Goal: Task Accomplishment & Management: Complete application form

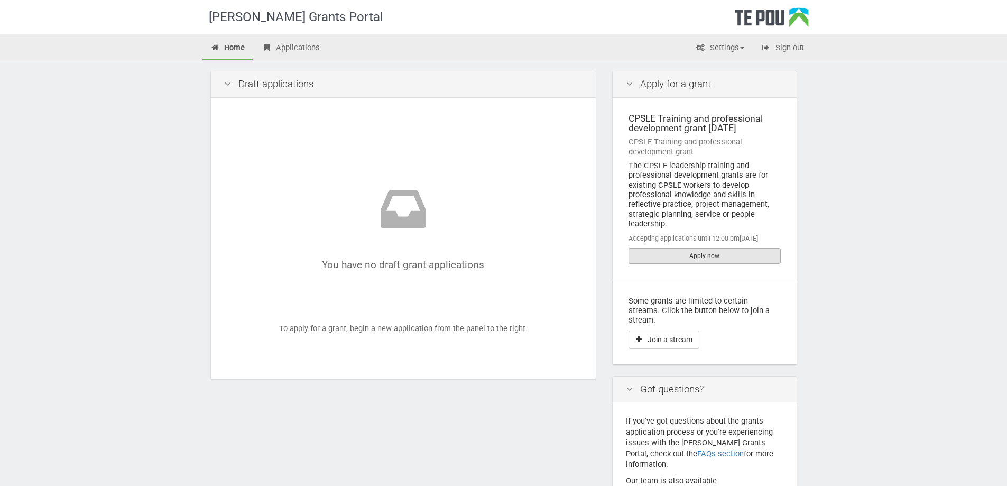
click at [633, 252] on link "Apply now" at bounding box center [704, 256] width 152 height 16
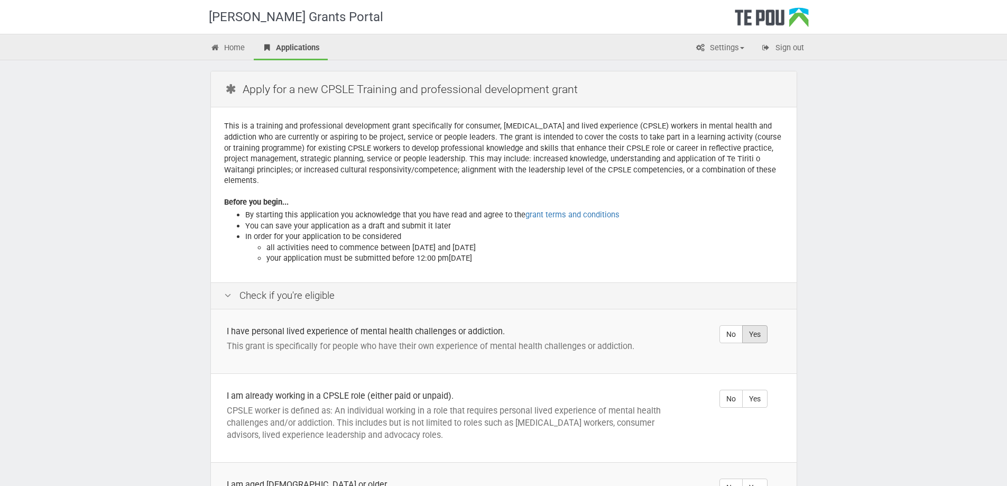
click at [750, 325] on label "Yes" at bounding box center [754, 334] width 25 height 18
radio input "true"
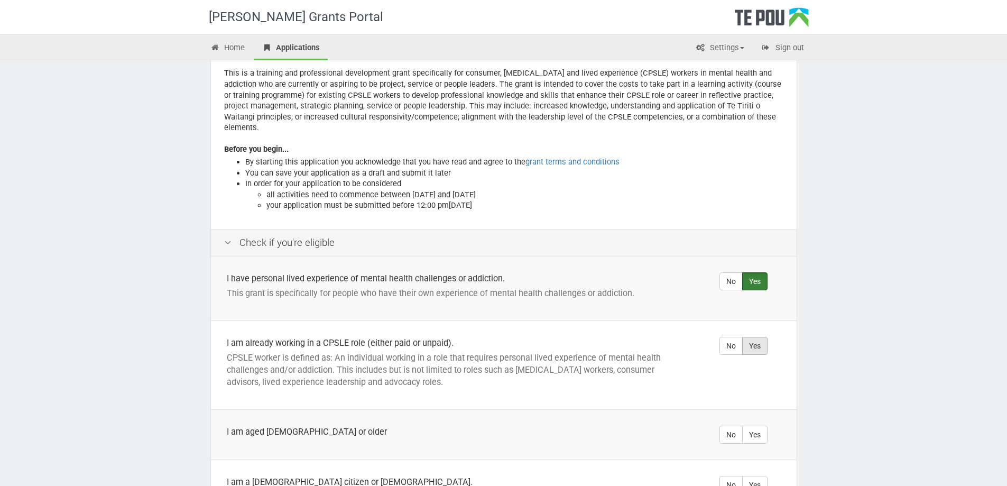
click at [752, 337] on label "Yes" at bounding box center [754, 346] width 25 height 18
radio input "true"
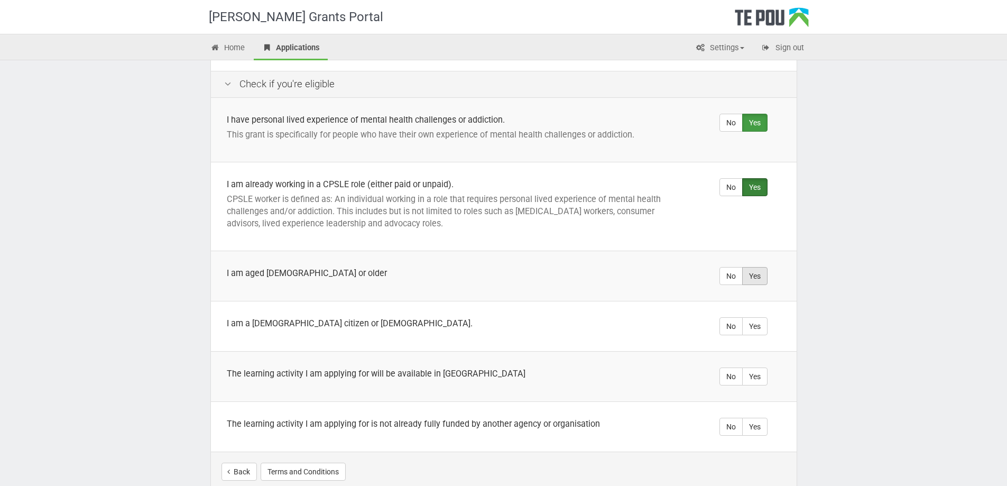
click at [758, 267] on label "Yes" at bounding box center [754, 276] width 25 height 18
radio input "true"
click at [752, 317] on label "Yes" at bounding box center [754, 326] width 25 height 18
radio input "true"
click at [759, 369] on label "Yes" at bounding box center [754, 376] width 25 height 18
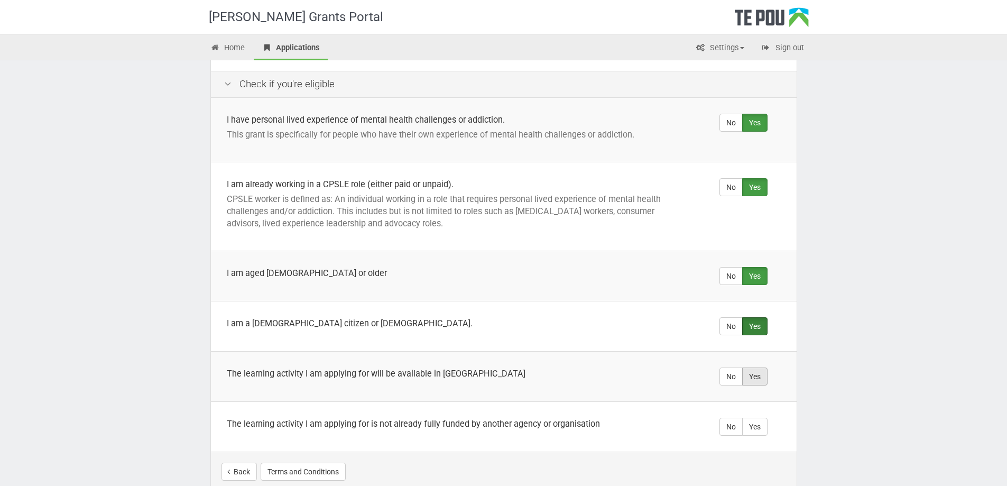
radio input "true"
click at [763, 417] on label "Yes" at bounding box center [754, 426] width 25 height 18
radio input "true"
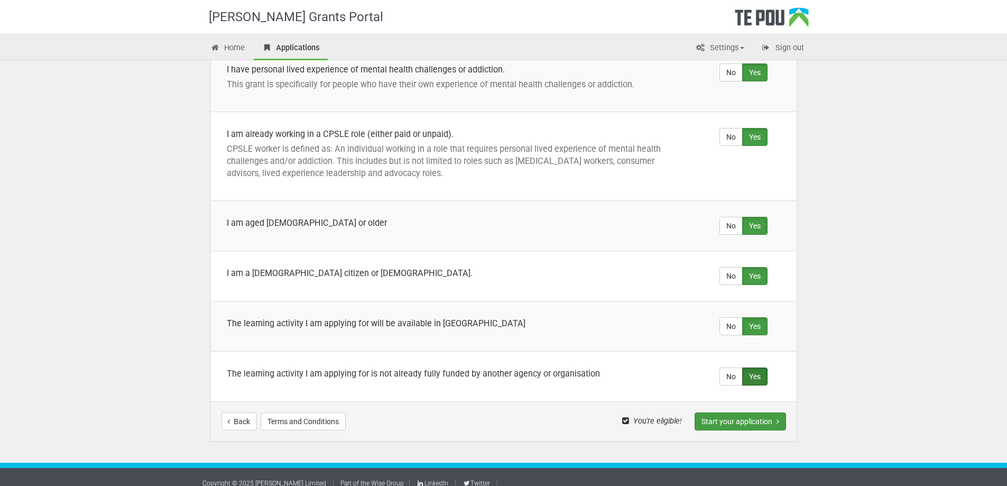
click at [756, 413] on button "Start your application" at bounding box center [739, 421] width 91 height 18
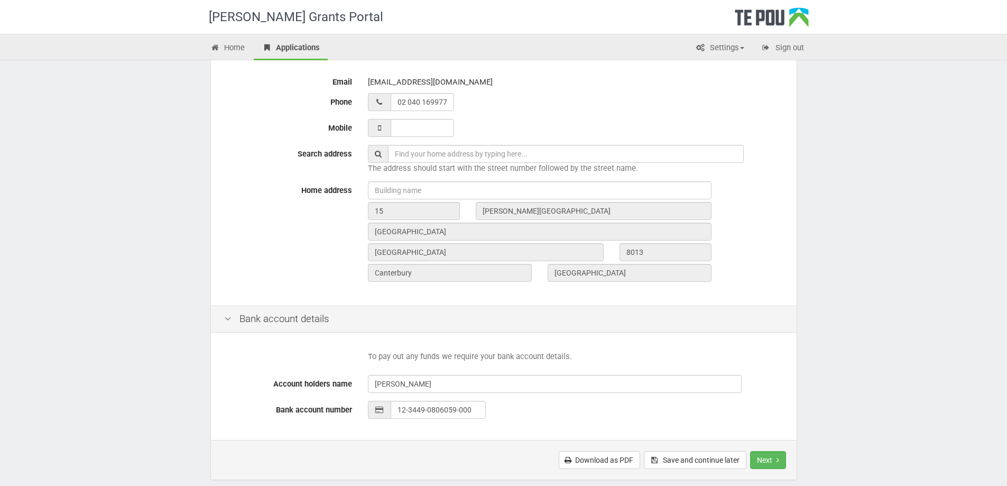
scroll to position [348, 0]
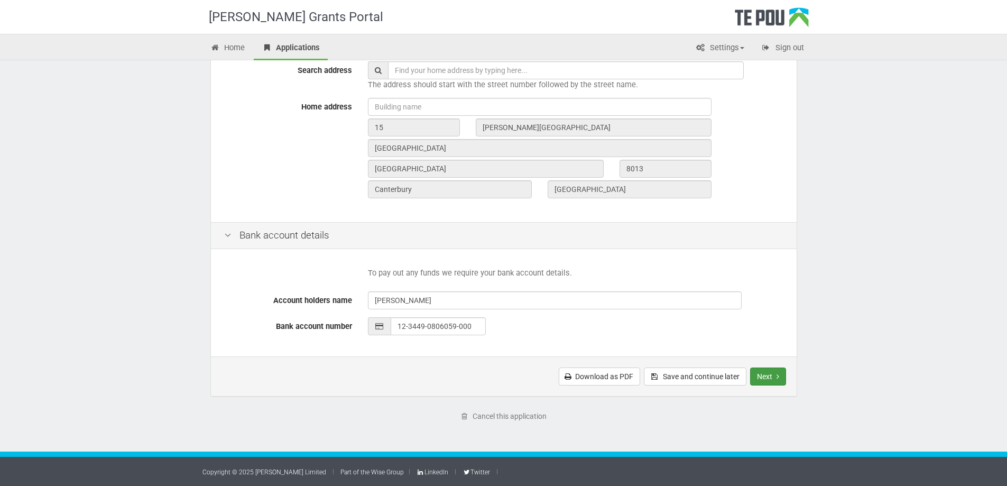
click at [774, 377] on button "Next" at bounding box center [768, 376] width 36 height 18
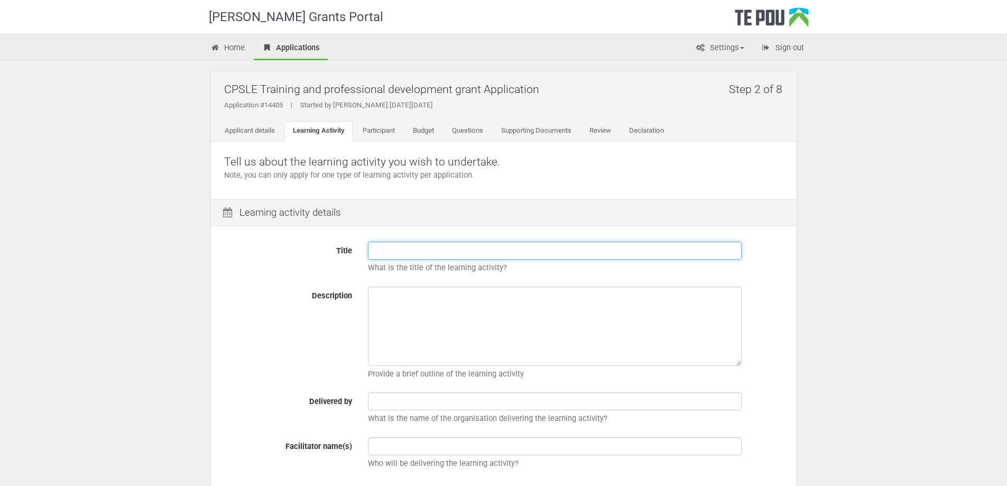
click at [398, 257] on input "Title" at bounding box center [555, 251] width 374 height 18
paste input "Foundations for Lived Experience Based Practice"
type input "Foundations for Lived Experience Based Practice"
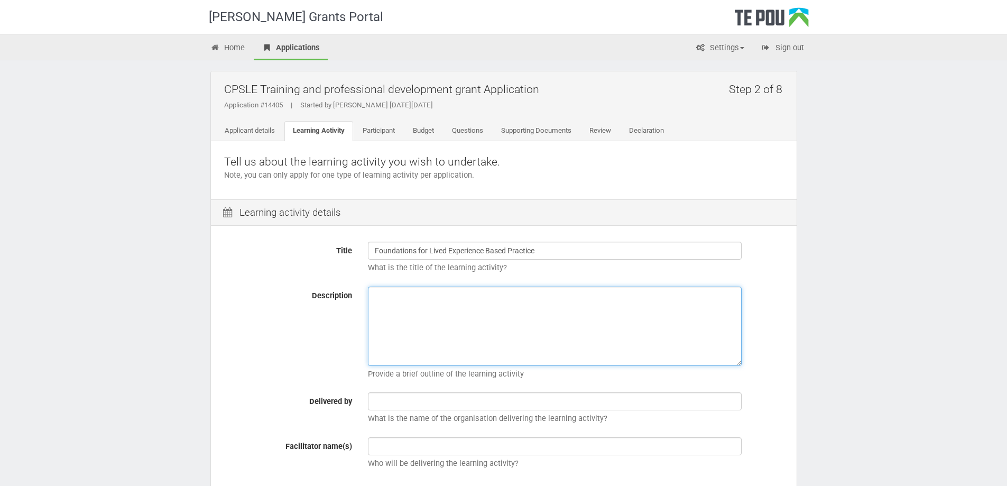
click at [400, 304] on textarea "Description" at bounding box center [555, 325] width 374 height 79
paste textarea "Explores core concepts and practice for the peer and lived experience workforce…"
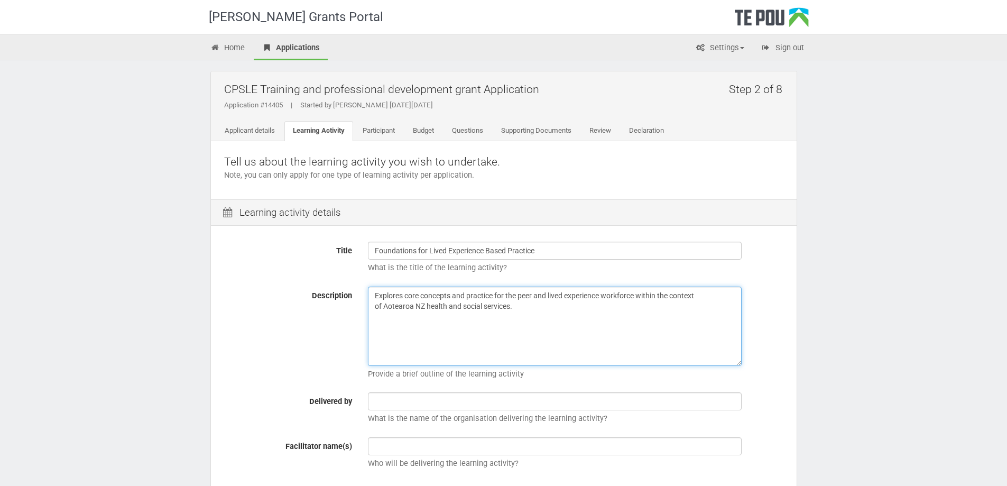
click at [376, 296] on textarea "Explores core concepts and practice for the peer and lived experience workforce…" at bounding box center [555, 325] width 374 height 79
type textarea "This is a 500 Level Explores core concepts and practice for the peer and lived …"
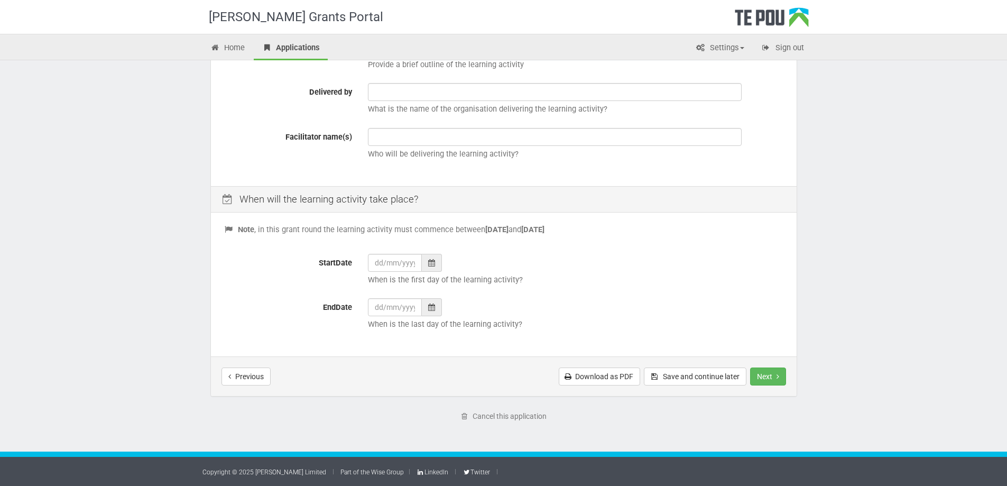
scroll to position [98, 0]
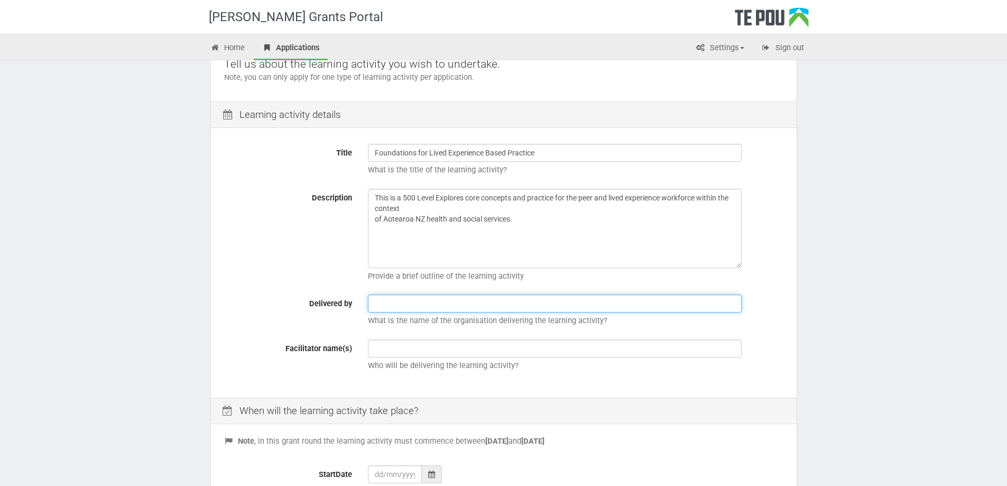
click at [398, 304] on input "text" at bounding box center [555, 303] width 374 height 18
drag, startPoint x: 499, startPoint y: 301, endPoint x: 375, endPoint y: 303, distance: 124.2
click at [375, 303] on input "Auckland University of Technology" at bounding box center [555, 303] width 374 height 18
type input "Auckland University of Technology"
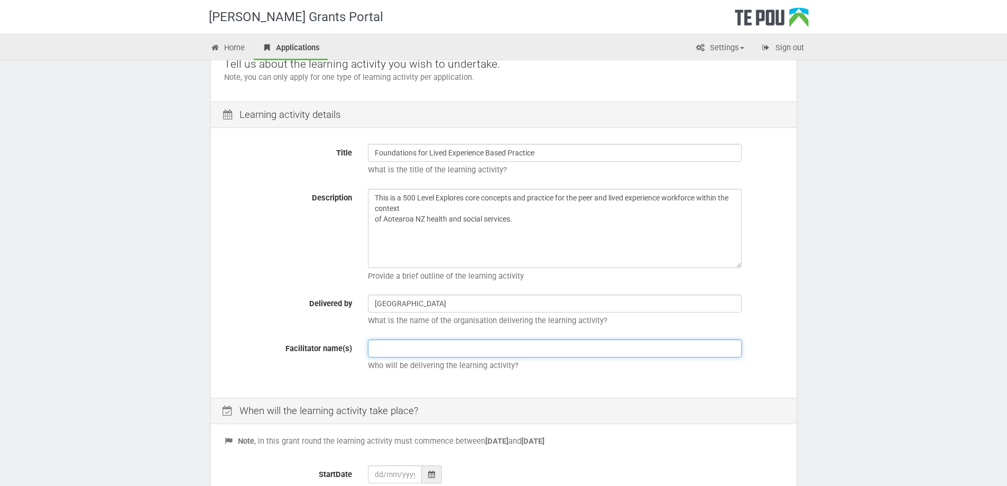
click at [422, 352] on input "text" at bounding box center [555, 348] width 374 height 18
paste input "Auckland University of Technology"
type input "Auckland University of Technology"
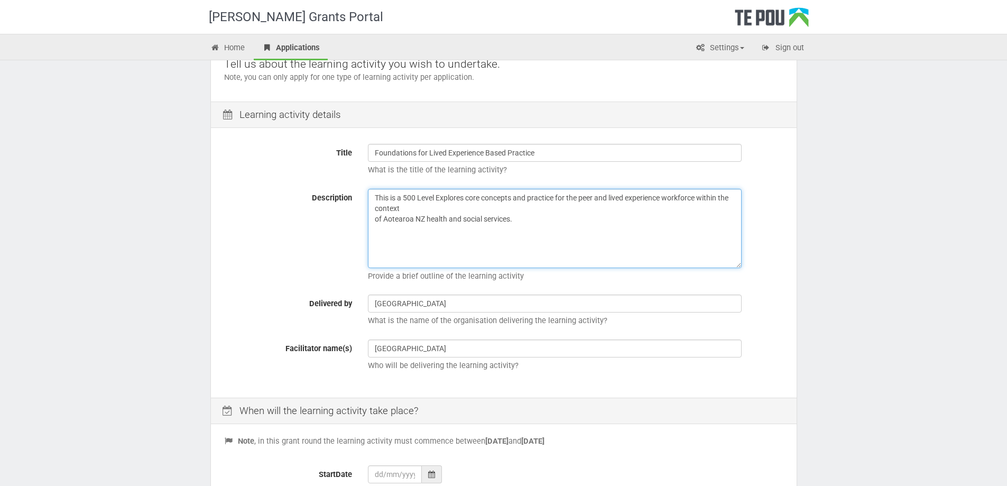
click at [415, 196] on textarea "This is a 500 Level Explores core concepts and practice for the peer and lived …" at bounding box center [555, 228] width 374 height 79
click at [519, 209] on textarea "This is a 15 point Level 5 course which explores core concepts and practice for…" at bounding box center [555, 228] width 374 height 79
click at [374, 219] on textarea "This is a 15 point Level 5 course which explores core concepts and practice for…" at bounding box center [555, 228] width 374 height 79
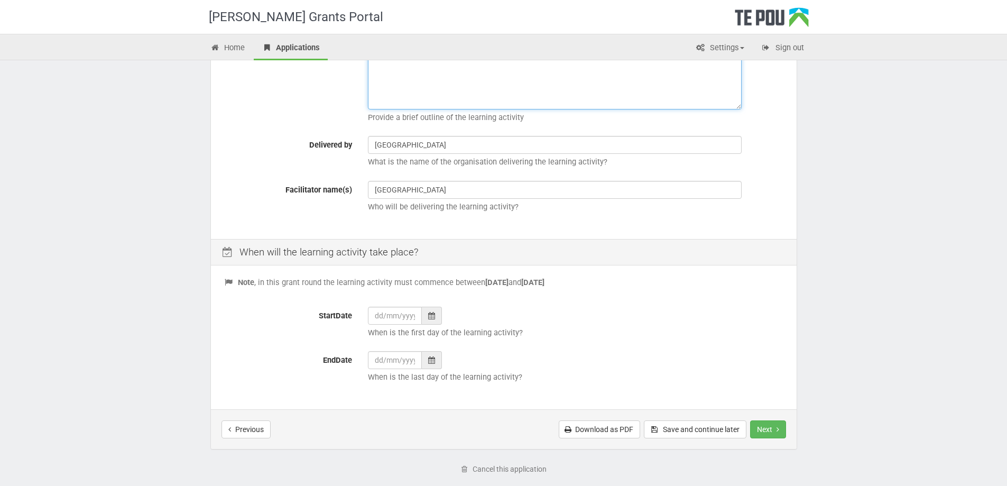
scroll to position [309, 0]
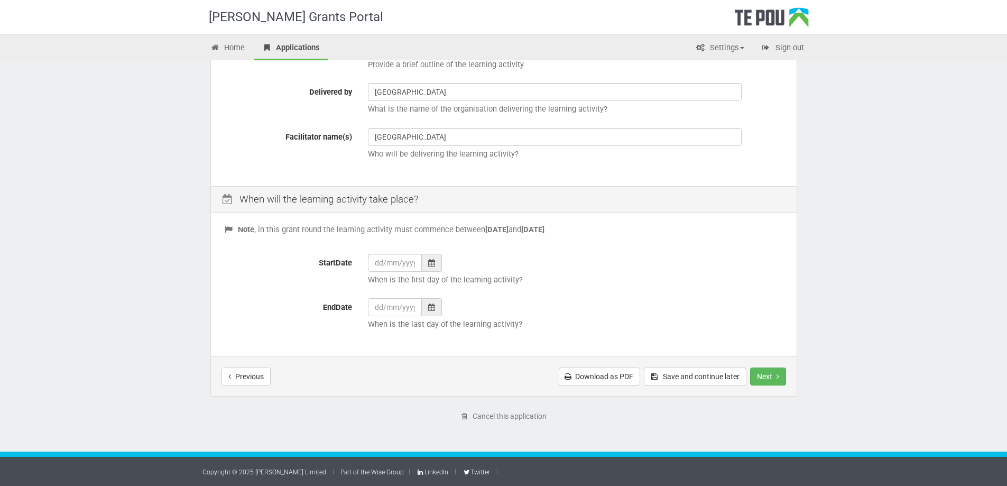
type textarea "This is a 15 point Level 5 course which explores core concepts and practice for…"
click at [429, 264] on icon at bounding box center [431, 262] width 7 height 7
click at [475, 130] on th "»" at bounding box center [474, 131] width 16 height 16
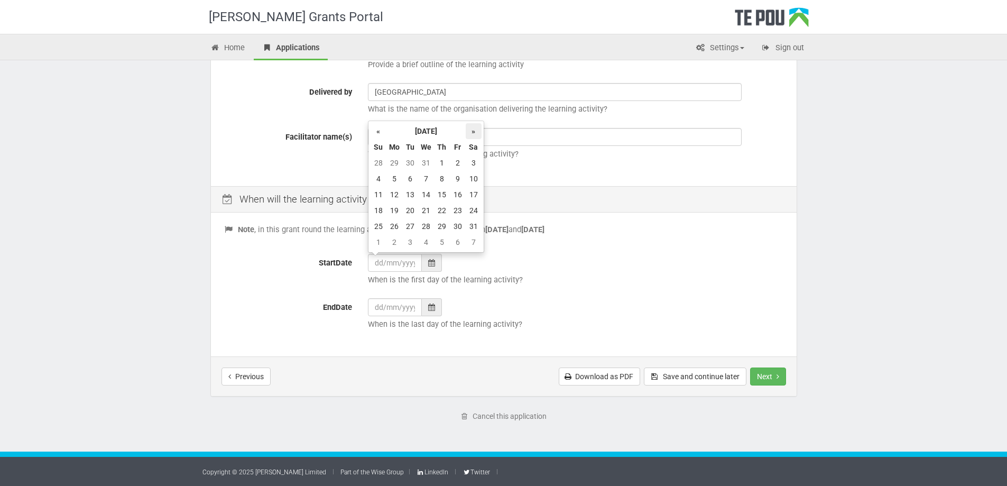
click at [475, 130] on th "»" at bounding box center [474, 131] width 16 height 16
click at [396, 226] on td "23" at bounding box center [394, 226] width 16 height 16
type input "23/02/2026"
click at [435, 310] on div at bounding box center [432, 307] width 20 height 18
click at [473, 175] on th "»" at bounding box center [474, 176] width 16 height 16
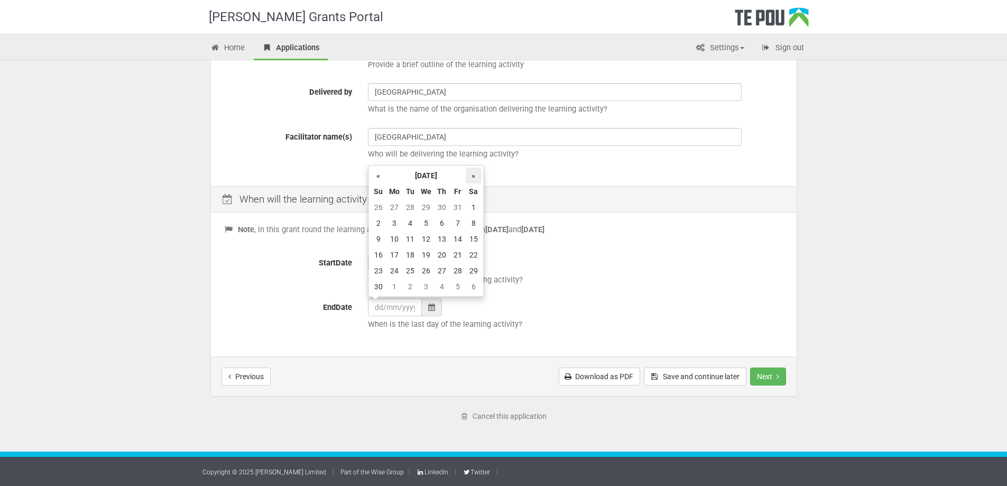
click at [474, 175] on th "»" at bounding box center [474, 176] width 16 height 16
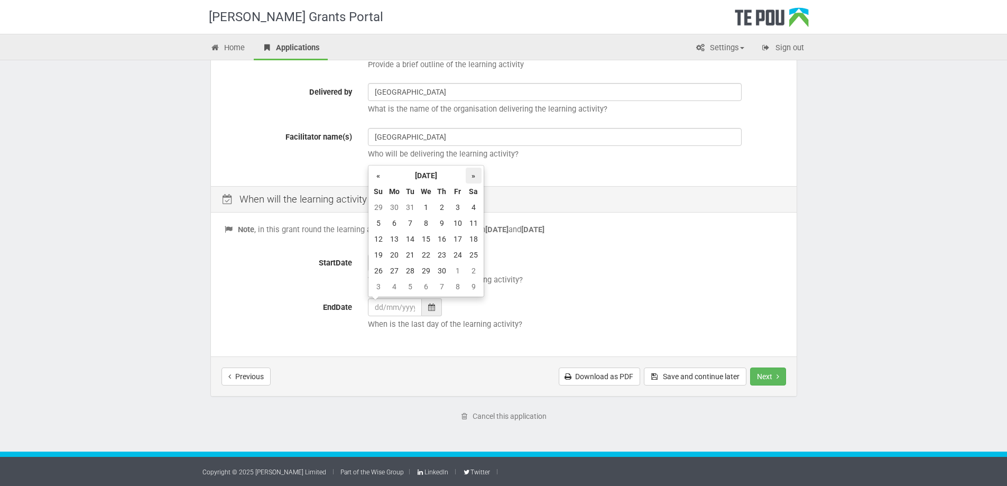
click at [474, 175] on th "»" at bounding box center [474, 176] width 16 height 16
click at [452, 239] on td "19" at bounding box center [458, 239] width 16 height 16
type input "19/06/2026"
click at [763, 372] on button "Next" at bounding box center [768, 376] width 36 height 18
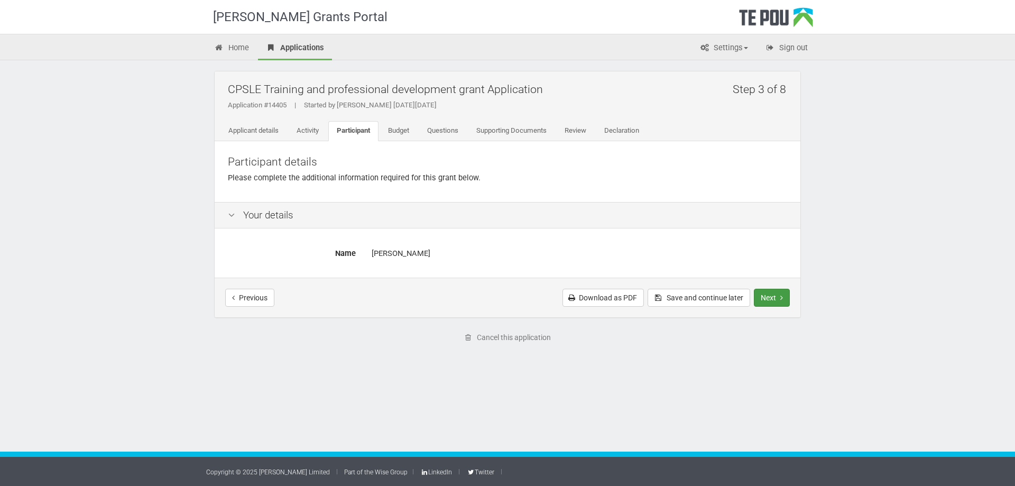
click at [764, 292] on button "Next" at bounding box center [772, 298] width 36 height 18
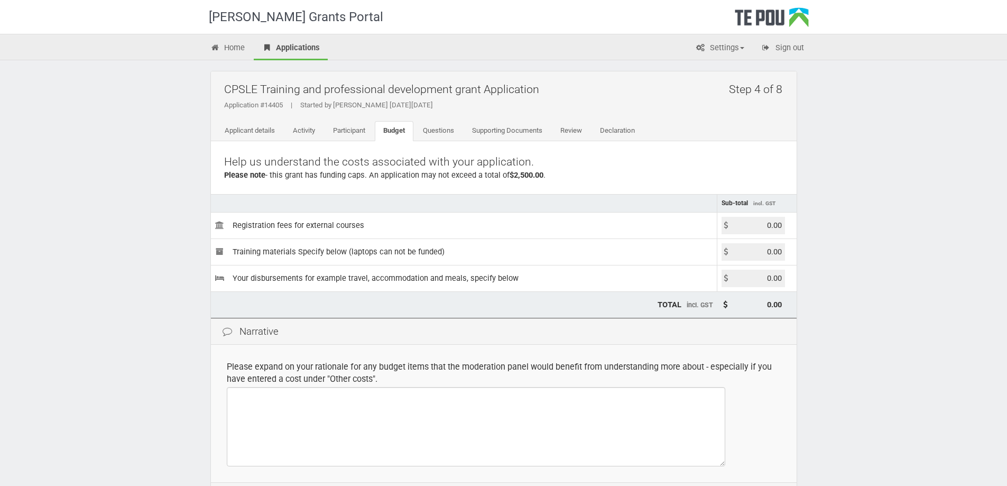
scroll to position [126, 0]
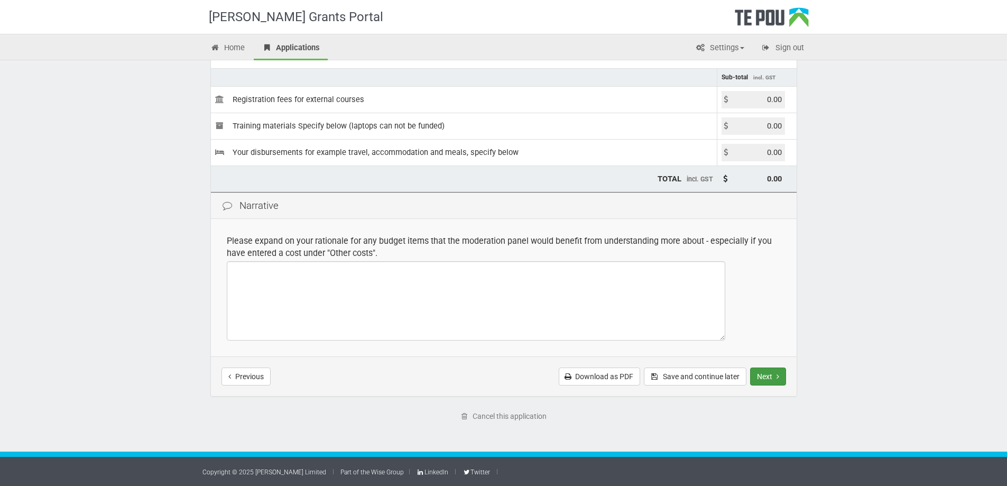
click at [763, 377] on button "Next" at bounding box center [768, 376] width 36 height 18
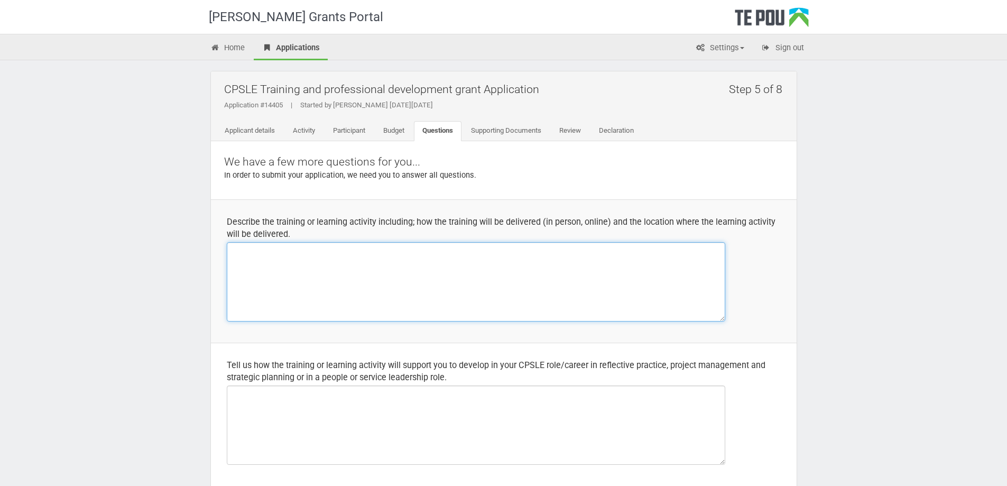
click at [369, 259] on textarea at bounding box center [476, 281] width 498 height 79
paste textarea "Loremips dol sitametc ad elitsedd eiusmodt incididun; utl etd magnaali enim ad …"
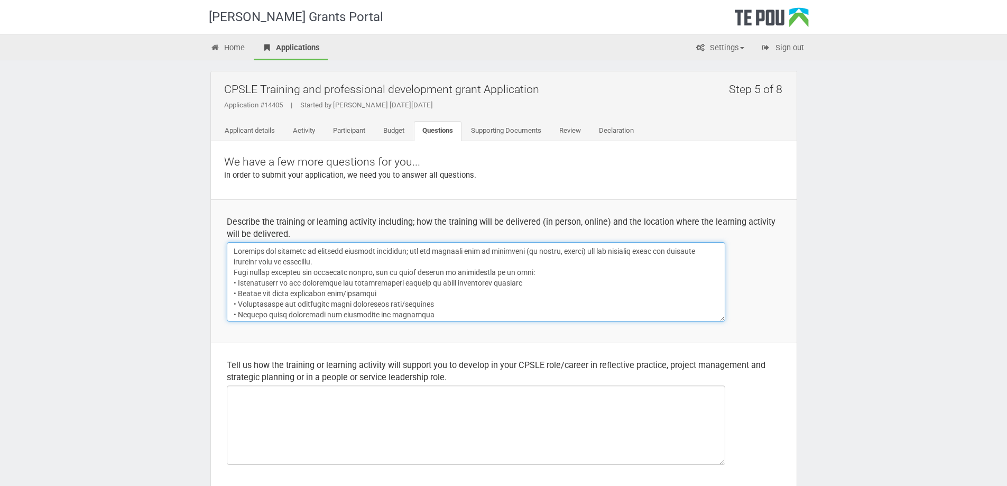
drag, startPoint x: 291, startPoint y: 258, endPoint x: 233, endPoint y: 253, distance: 58.9
click at [233, 253] on textarea at bounding box center [476, 281] width 498 height 79
drag, startPoint x: 346, startPoint y: 252, endPoint x: 317, endPoint y: 251, distance: 29.1
click at [317, 251] on textarea at bounding box center [476, 281] width 498 height 79
click at [348, 249] on textarea at bounding box center [476, 281] width 498 height 79
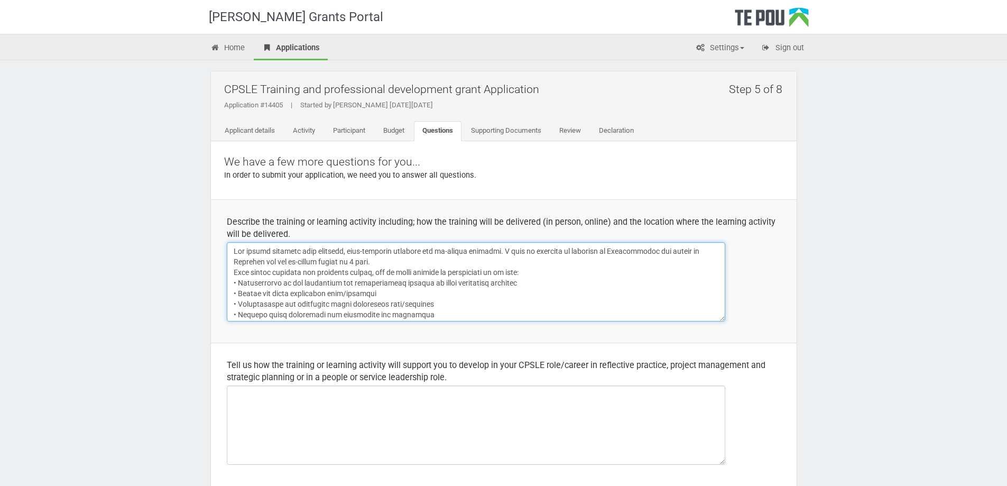
click at [537, 300] on textarea at bounding box center [476, 281] width 498 height 79
click at [268, 248] on textarea at bounding box center [476, 281] width 498 height 79
type textarea "The course is being delivered by AUT and involves both distance, self-directed …"
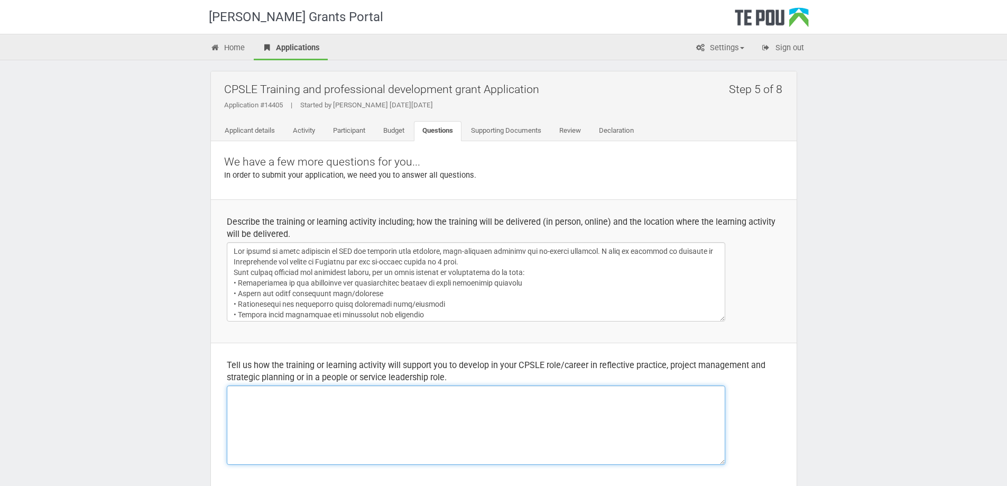
click at [253, 402] on textarea at bounding box center [476, 424] width 498 height 79
paste textarea "As an Educator for Reframe Wānanga, a youth recovery college, requires me to br…"
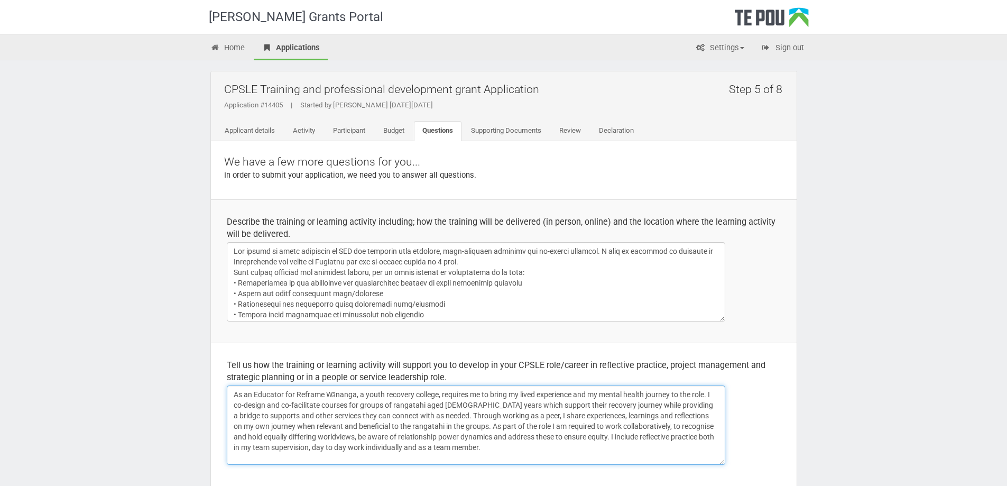
click at [438, 393] on textarea "As an Educator for Reframe Wānanga, a youth recovery college, requires me to br…" at bounding box center [476, 424] width 498 height 79
drag, startPoint x: 252, startPoint y: 394, endPoint x: 233, endPoint y: 397, distance: 18.7
click at [233, 397] on textarea "As an Educator for Reframe Wānanga, a youth recovery college based in Waitaha, …" at bounding box center [476, 424] width 498 height 79
click at [508, 393] on textarea "I am an Educator for Reframe Wānanga, a youth recovery college based in Waitaha…" at bounding box center [476, 424] width 498 height 79
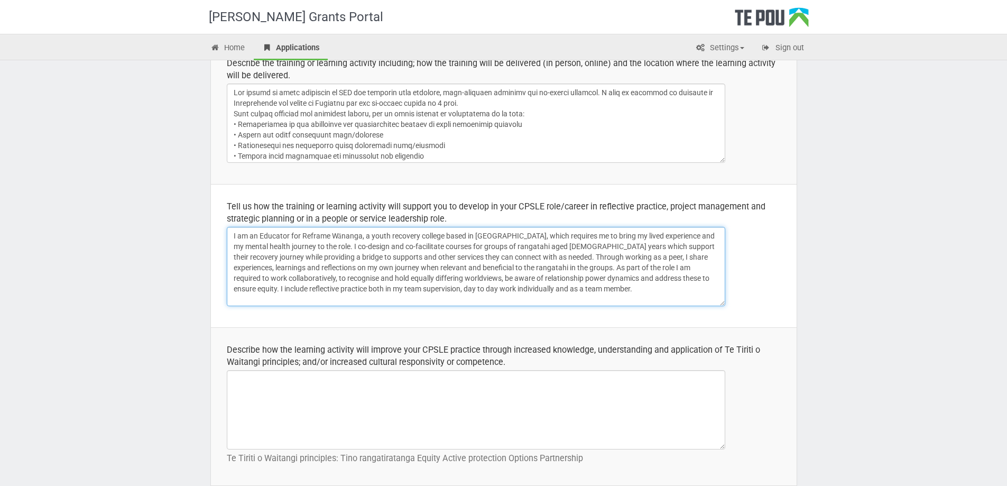
scroll to position [211, 0]
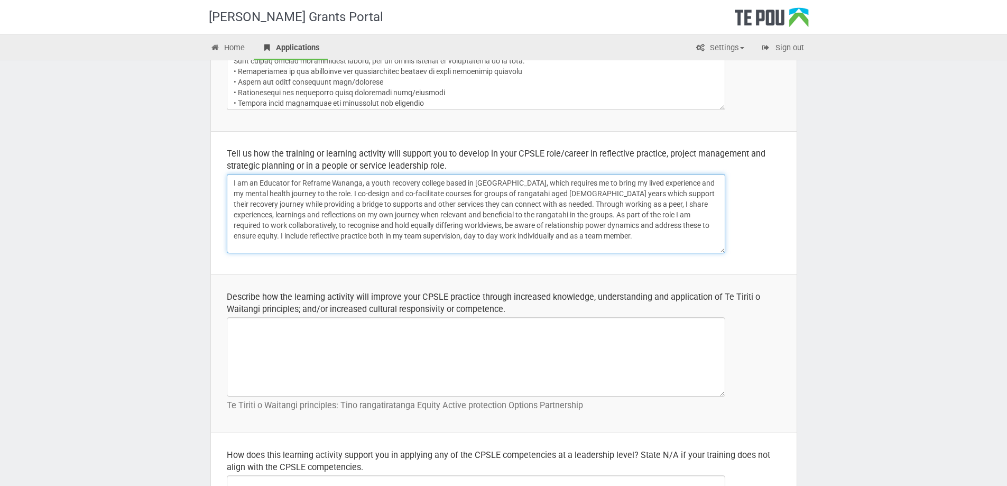
type textarea "I am an Educator for Reframe Wānanga, a youth recovery college based in [GEOGRA…"
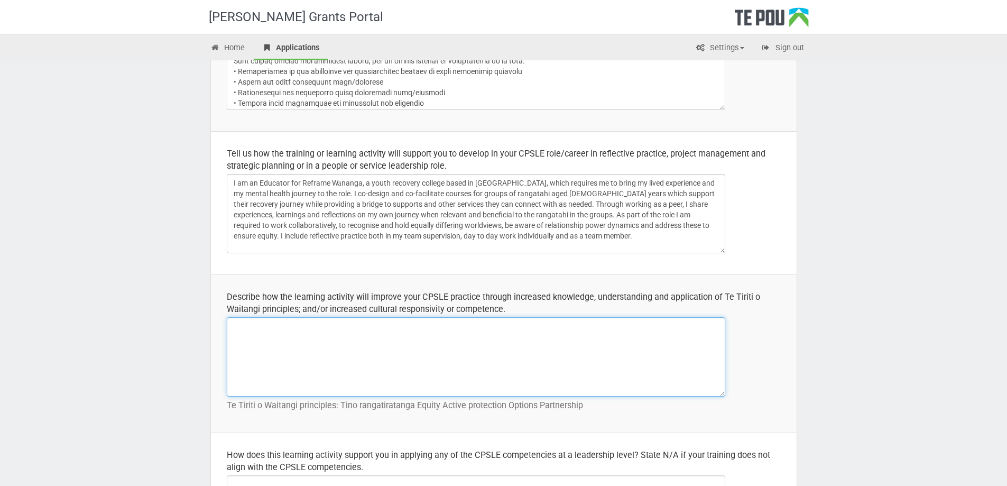
click at [282, 356] on textarea at bounding box center [476, 356] width 498 height 79
paste textarea "This course specifically includes an introduction to whanaungatanga and manaaki…"
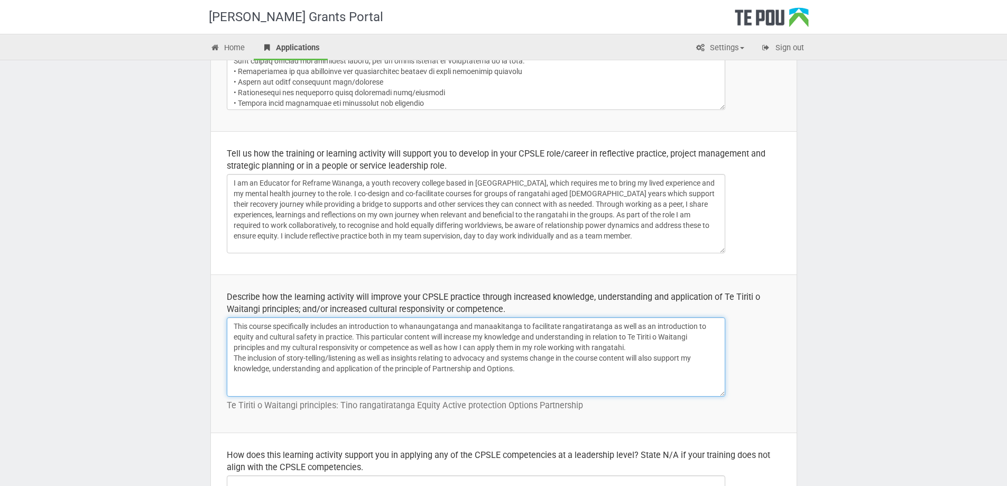
scroll to position [317, 0]
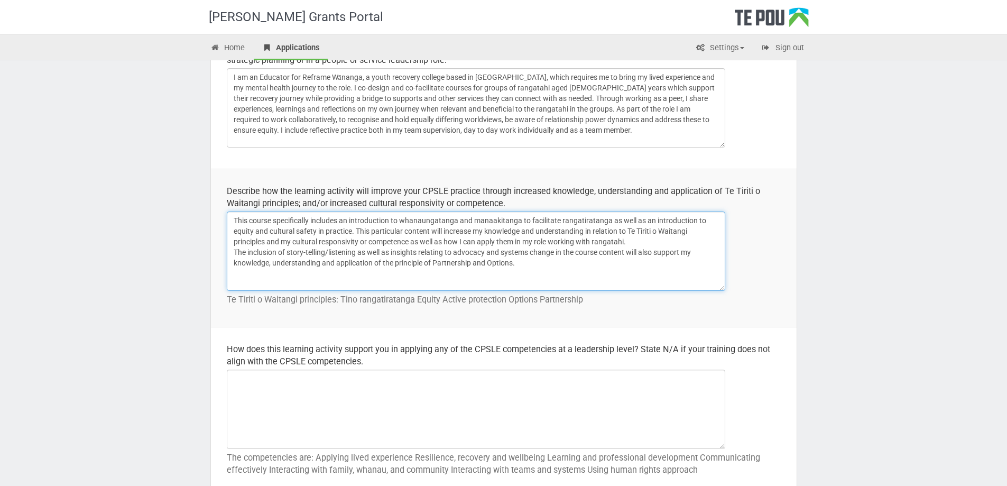
type textarea "This course specifically includes an introduction to whanaungatanga and manaaki…"
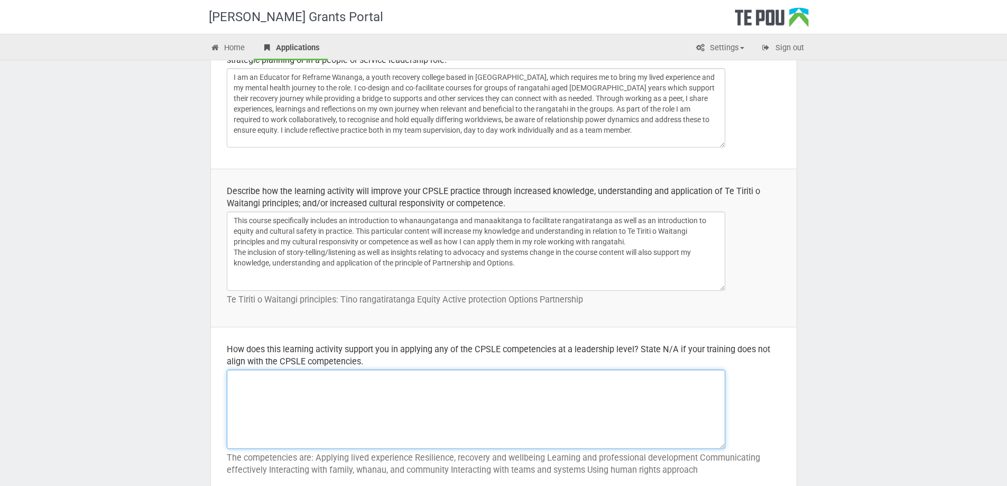
click at [298, 403] on textarea at bounding box center [476, 408] width 498 height 79
paste textarea "This course specifically includes peer and lived experience competencies as a t…"
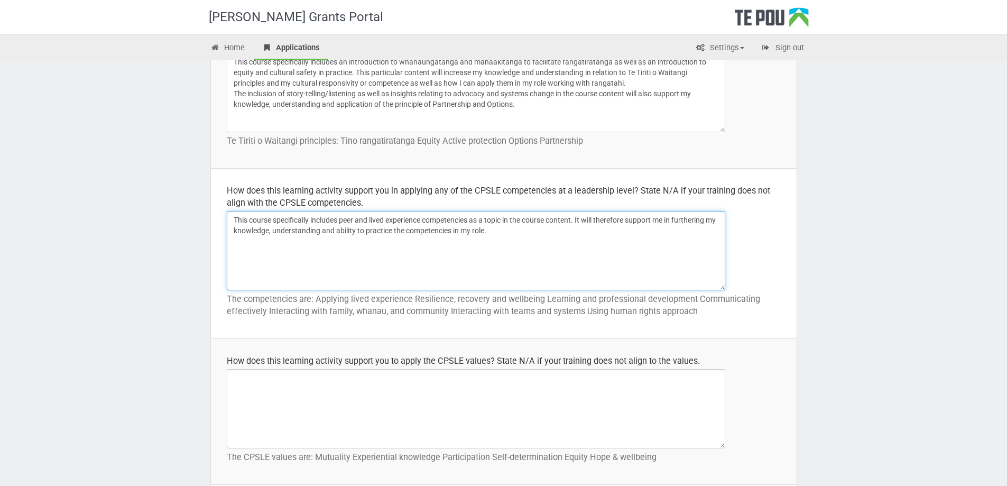
scroll to position [528, 0]
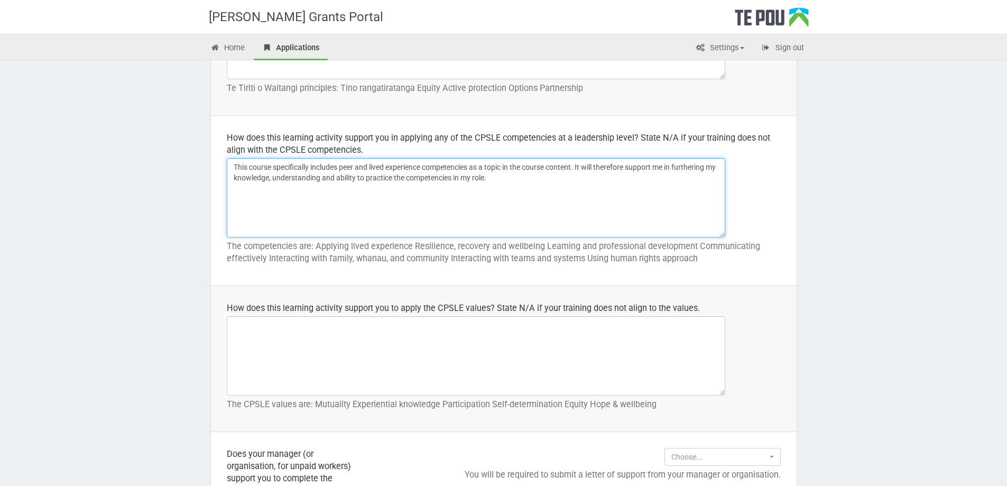
type textarea "This course specifically includes peer and lived experience competencies as a t…"
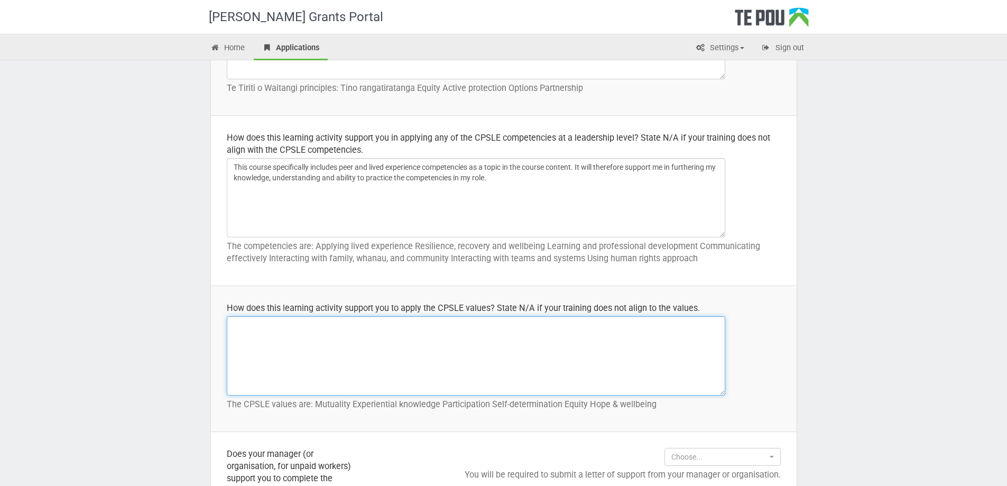
click at [333, 350] on textarea at bounding box center [476, 355] width 498 height 79
paste textarea "This course specifically includes peer and lived experience values as a topic i…"
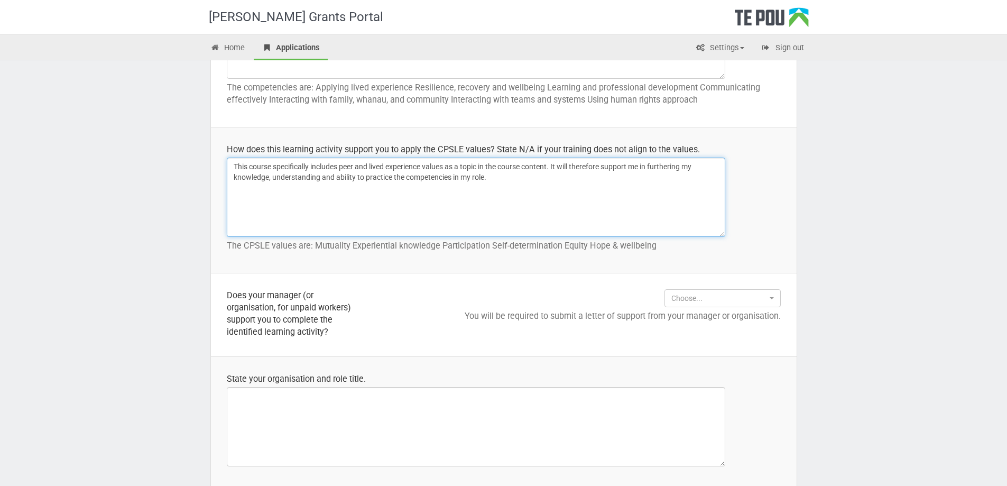
scroll to position [740, 0]
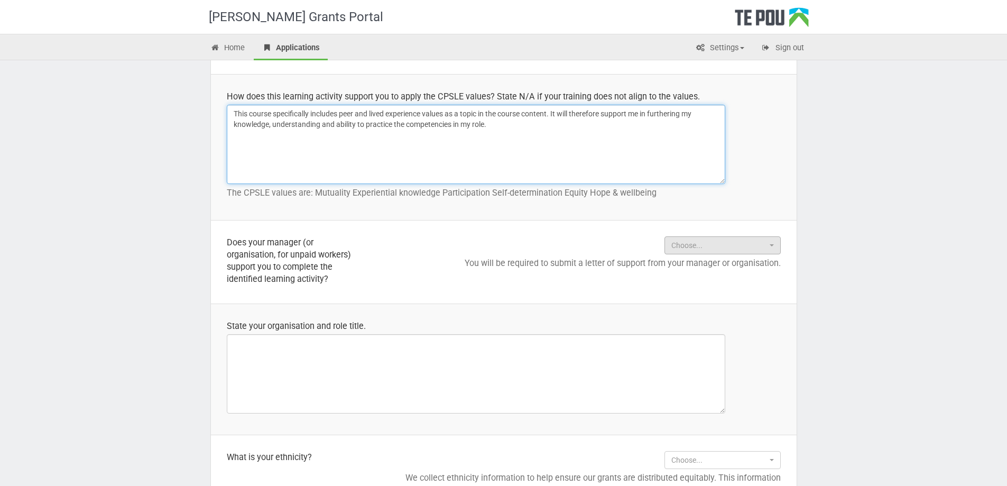
type textarea "This course specifically includes peer and lived experience values as a topic i…"
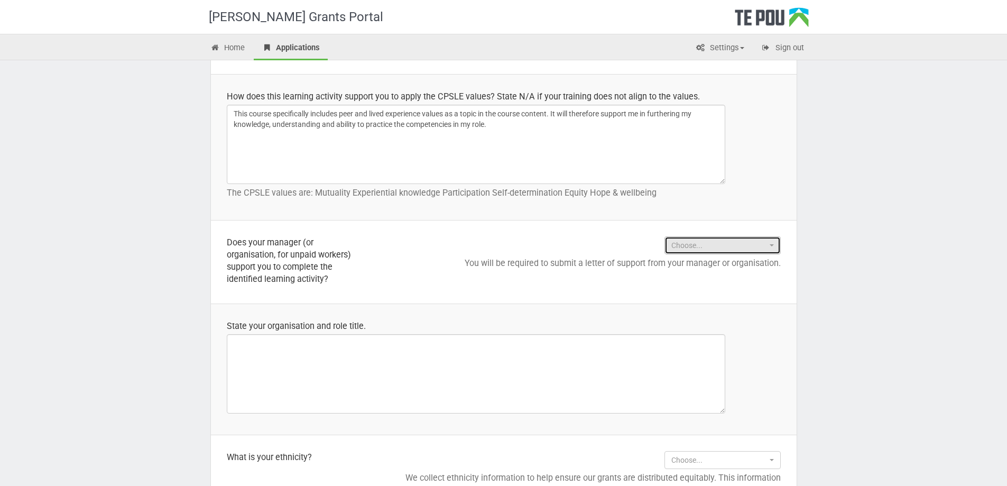
click at [711, 251] on button "Choose..." at bounding box center [722, 245] width 116 height 18
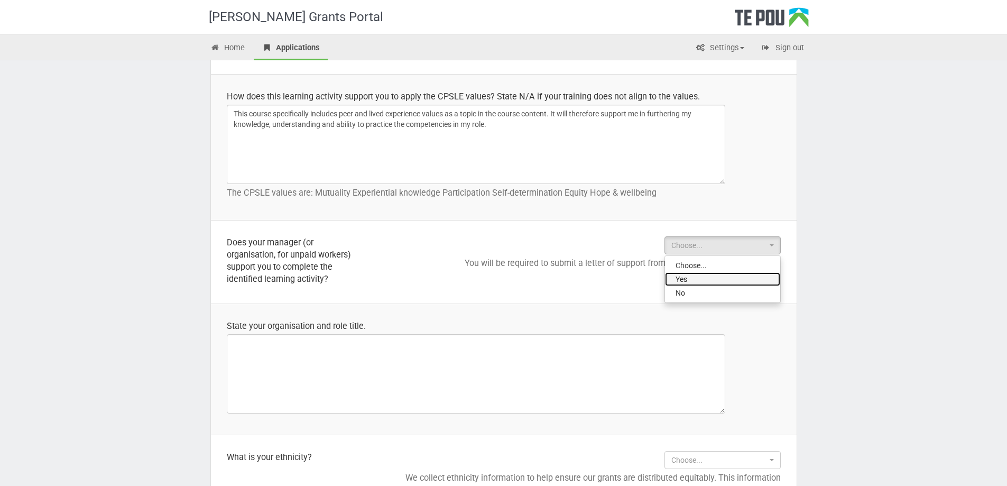
click at [708, 276] on link "Yes" at bounding box center [722, 279] width 115 height 14
select select "Yes"
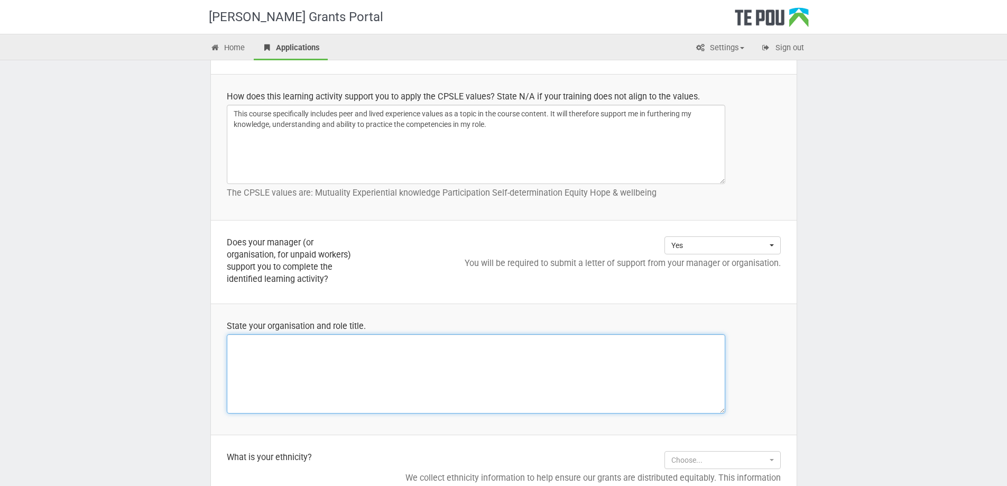
click at [564, 347] on textarea at bounding box center [476, 373] width 498 height 79
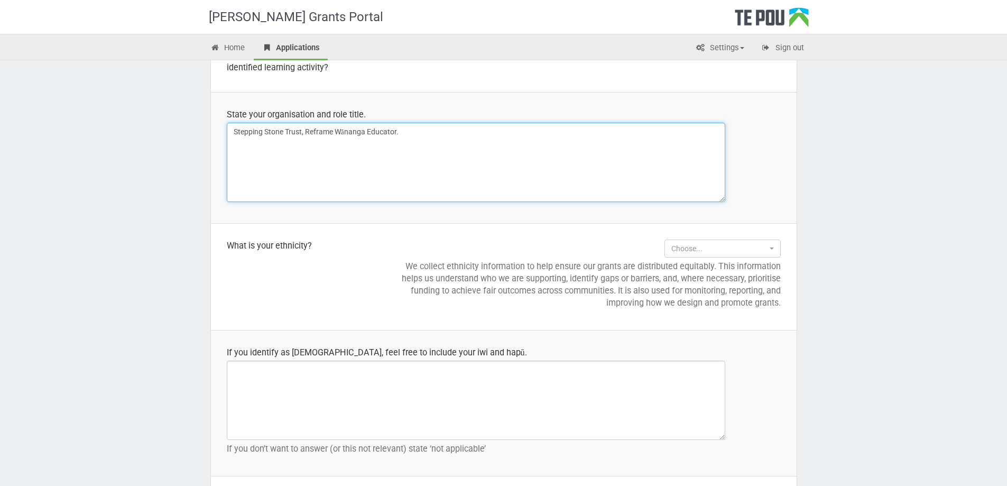
type textarea "Stepping Stone Trust, Reframe Wānanga Educator."
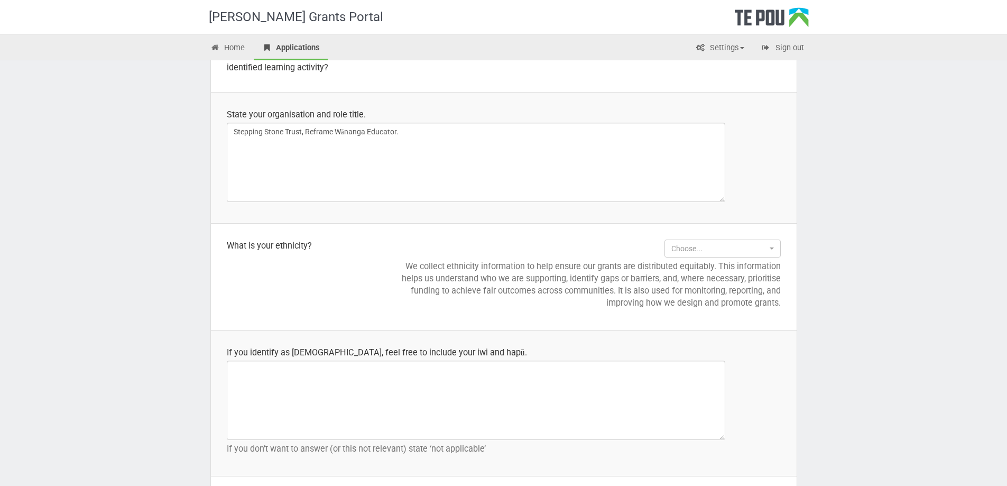
click at [727, 236] on td "Choose... Choose... New Zealand European Other European Māori Pacific People As…" at bounding box center [587, 276] width 420 height 107
click at [728, 247] on span "Choose..." at bounding box center [719, 248] width 96 height 11
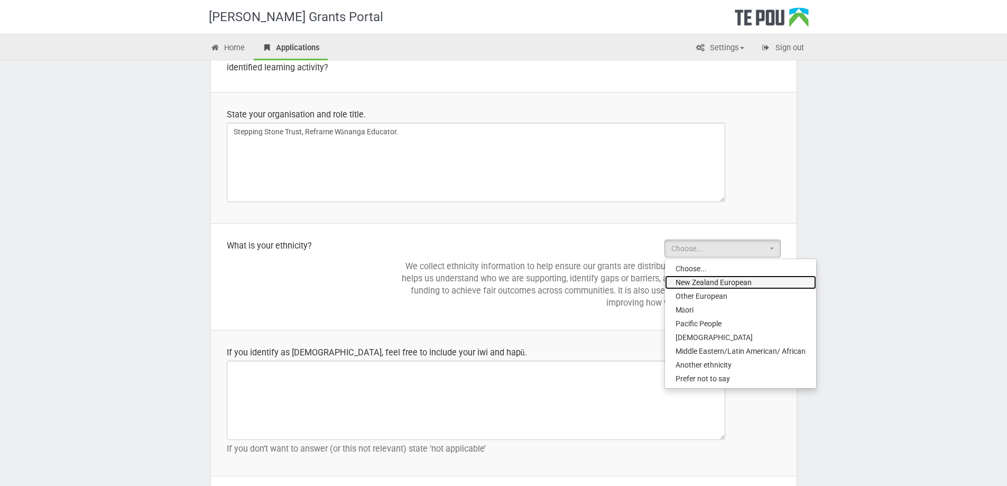
click at [725, 286] on span "New Zealand European" at bounding box center [713, 282] width 76 height 11
select select "New Zealand European"
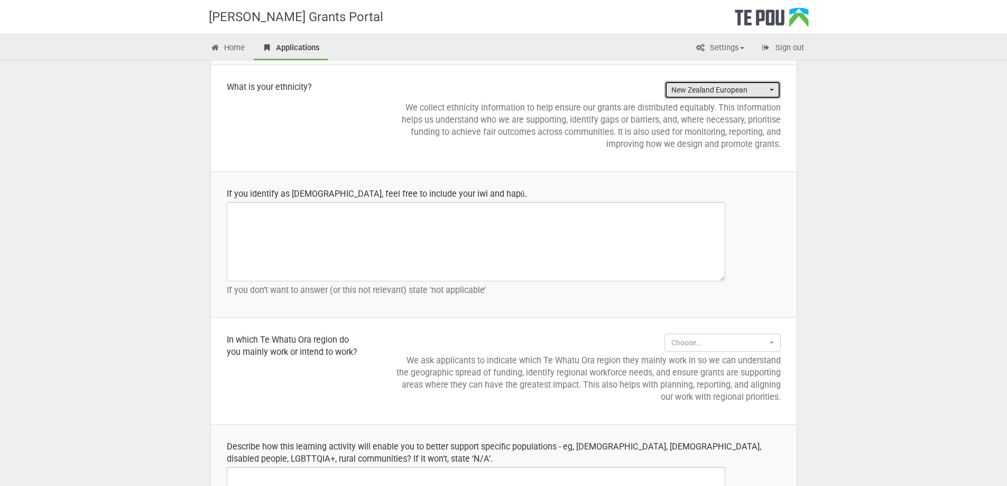
scroll to position [1163, 0]
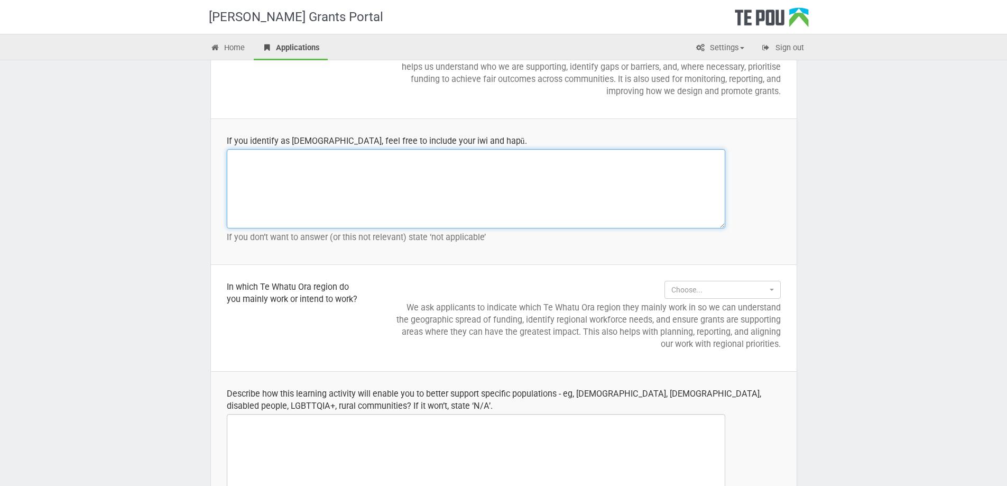
click at [482, 182] on textarea at bounding box center [476, 188] width 498 height 79
type textarea "Not applicable"
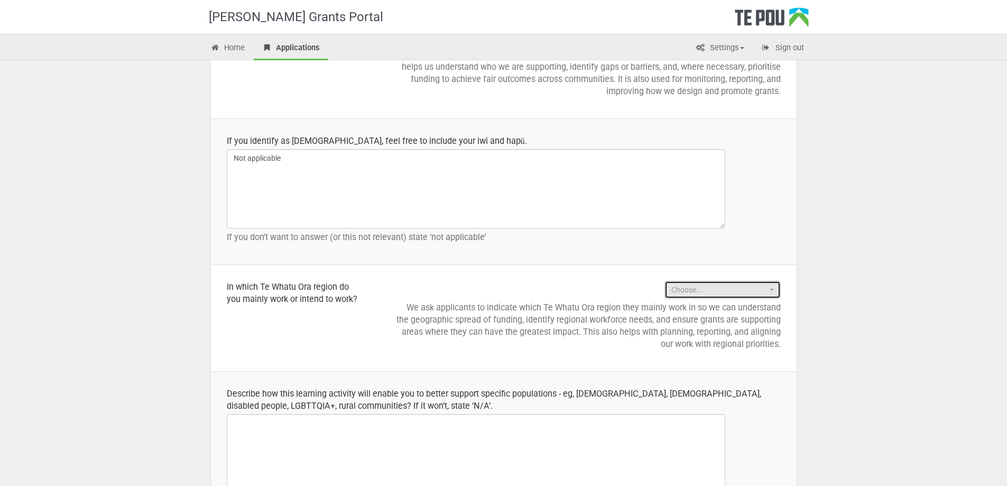
click at [702, 290] on span "Choose..." at bounding box center [719, 289] width 96 height 11
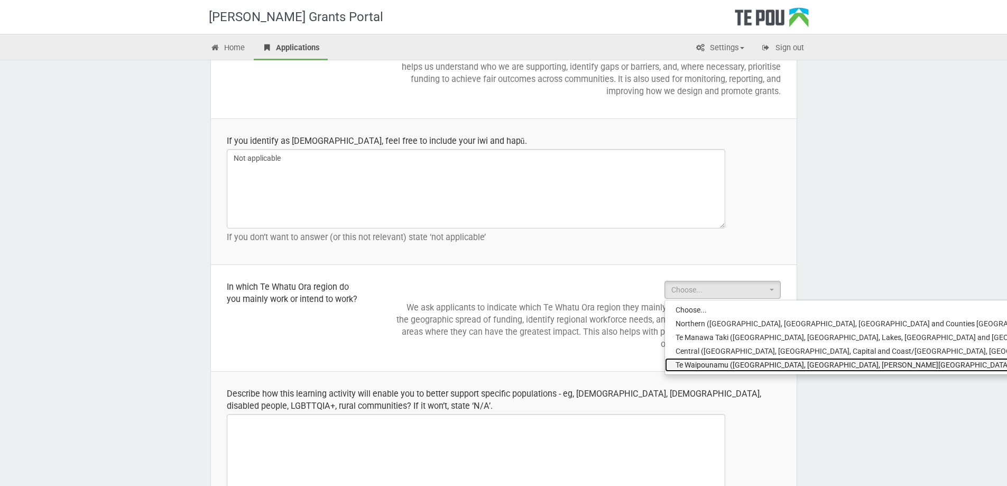
click at [689, 364] on span "Te Waipounamu (Canterbury, West Coast, Nelson - Marlborough, Southern and South…" at bounding box center [903, 364] width 457 height 11
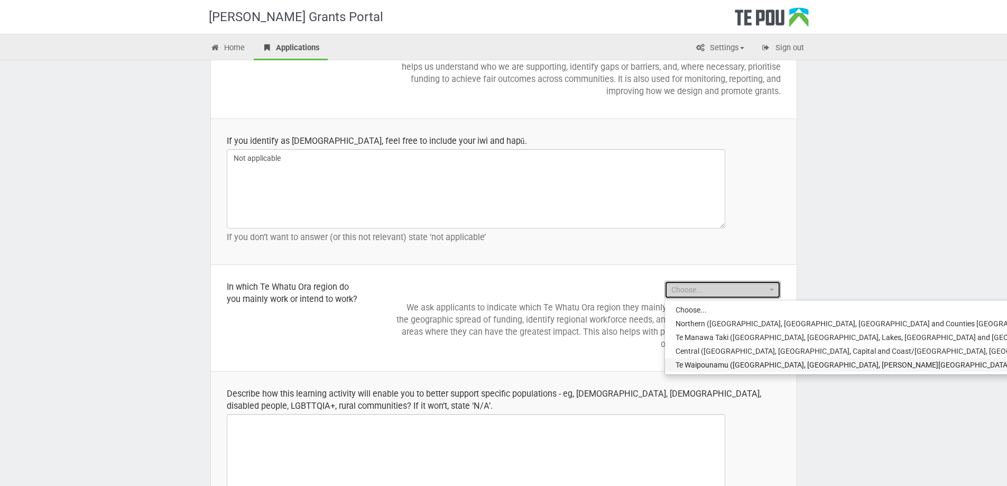
select select "Te Waipounamu (Canterbury, West Coast, Nelson - Marlborough, Southern and South…"
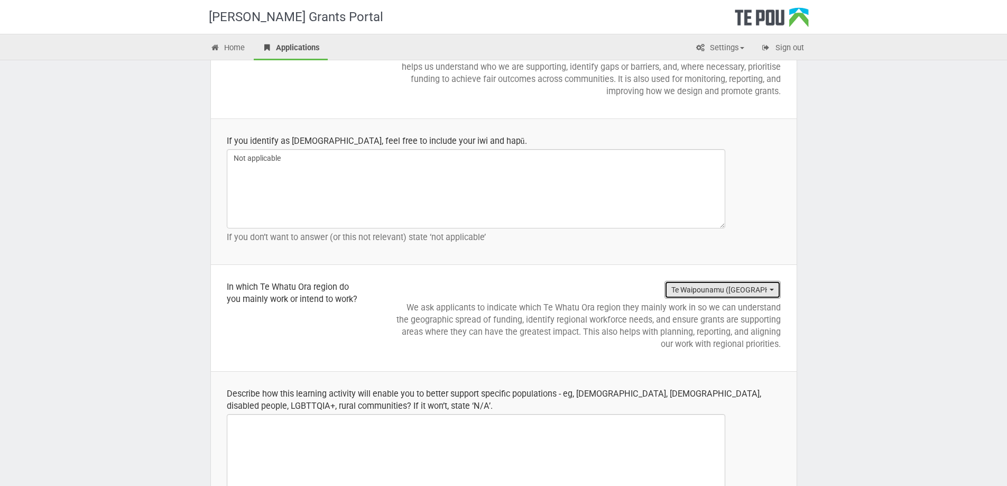
scroll to position [1268, 0]
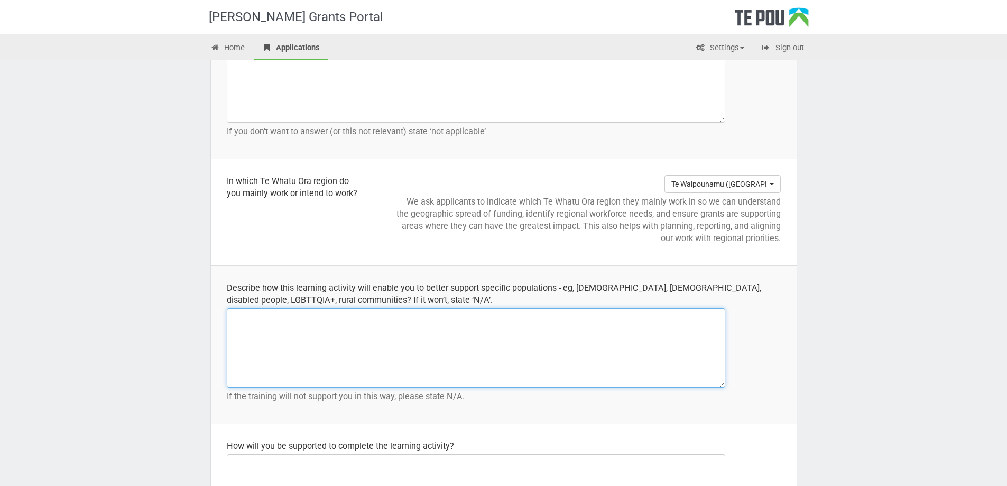
click at [514, 338] on textarea at bounding box center [476, 347] width 498 height 79
paste textarea "This course includes topics which support my knowledge and skill development to…"
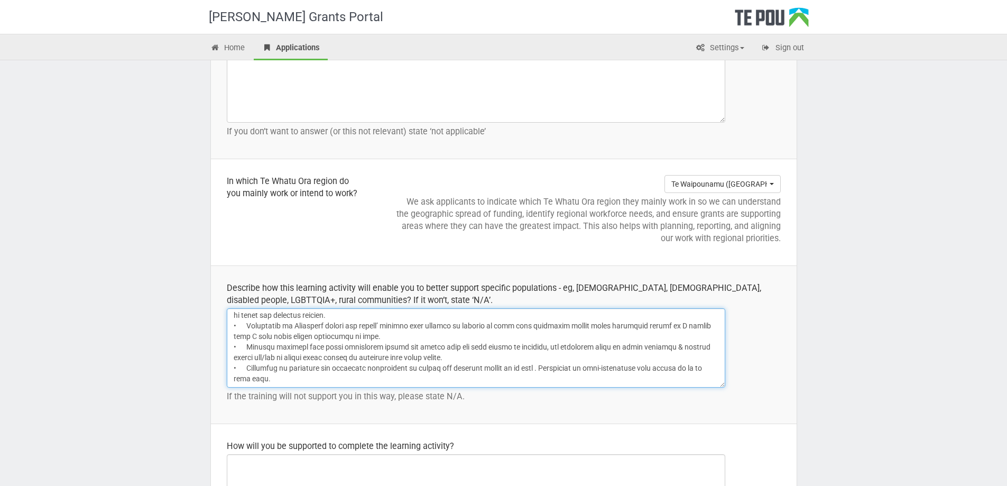
scroll to position [87, 0]
type textarea "This course includes topics which support my knowledge and skill development to…"
click at [604, 404] on td "Describe how this learning activity will enable you to better support specific …" at bounding box center [504, 345] width 586 height 158
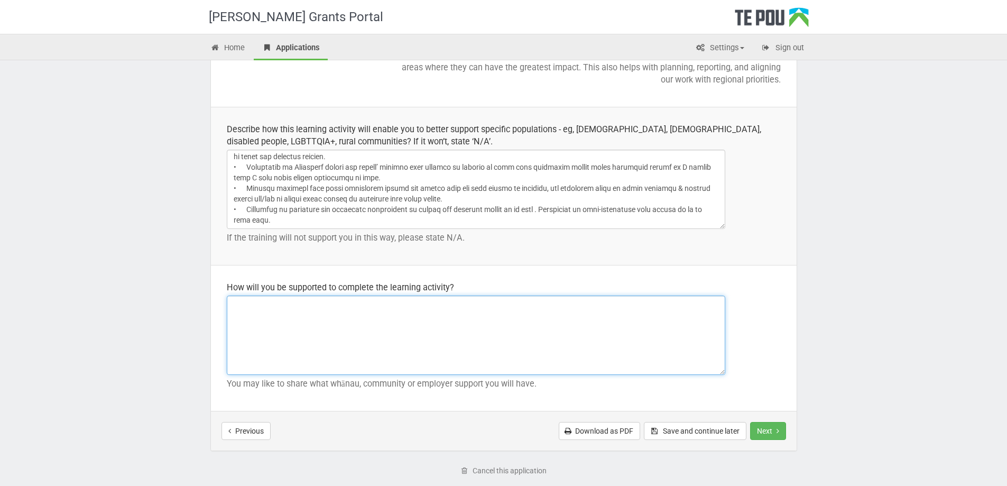
click at [424, 317] on textarea at bounding box center [476, 334] width 498 height 79
paste textarea "I will be fully supported by my colleagues in my team as well as by my service …"
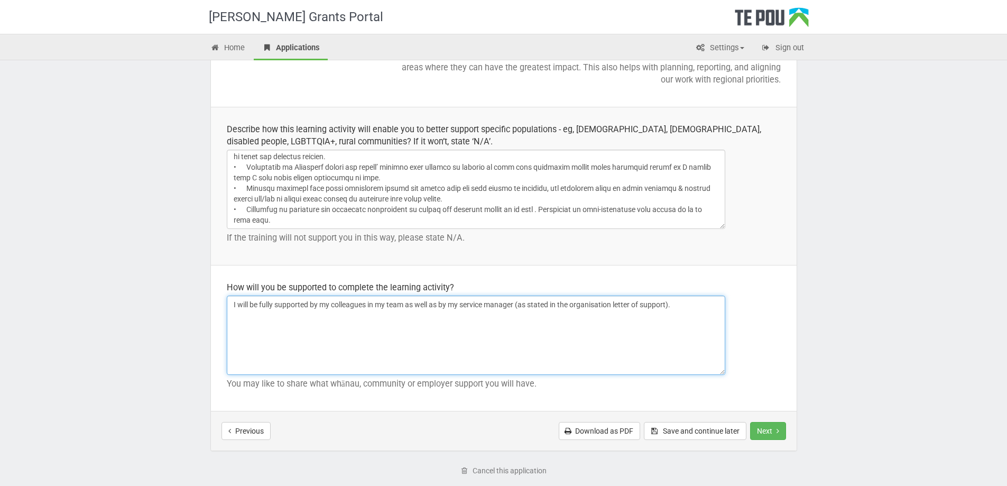
click at [685, 311] on textarea "I will be fully supported by my colleagues in my team as well as by my service …" at bounding box center [476, 334] width 498 height 79
type textarea "I will be fully supported by my colleagues in my team as well as by my service …"
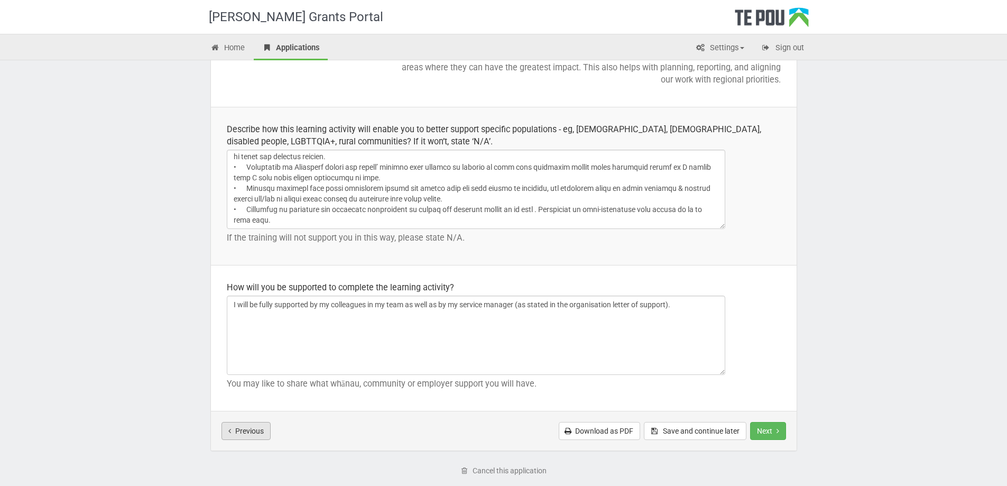
click at [240, 429] on button "Previous" at bounding box center [245, 431] width 49 height 18
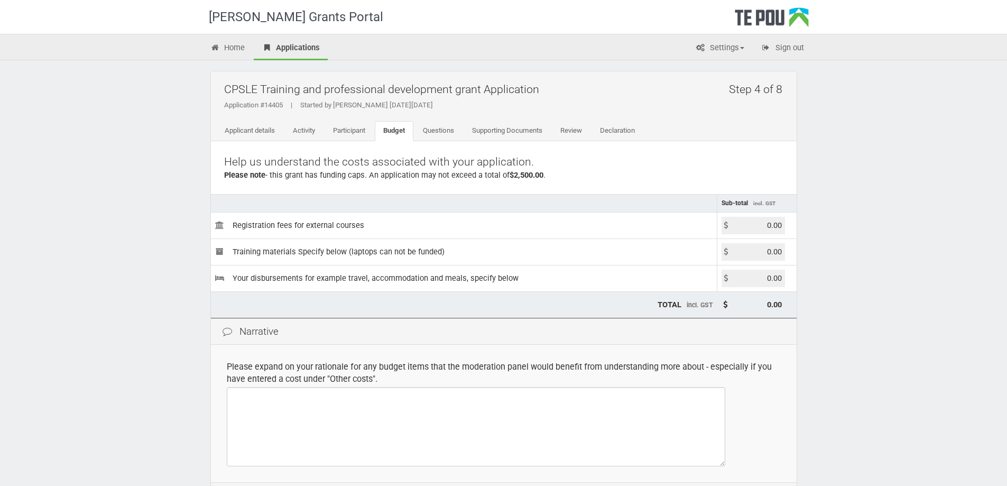
scroll to position [126, 0]
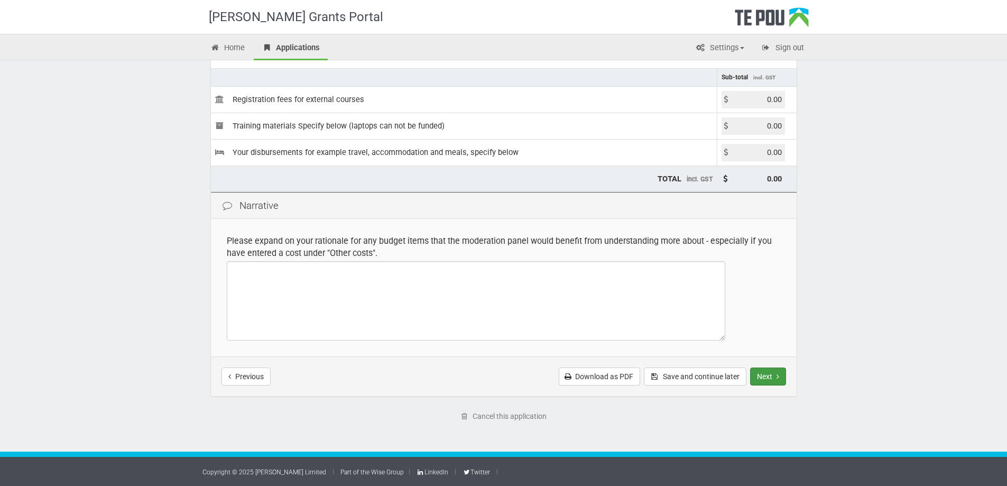
click at [780, 380] on button "Next" at bounding box center [768, 376] width 36 height 18
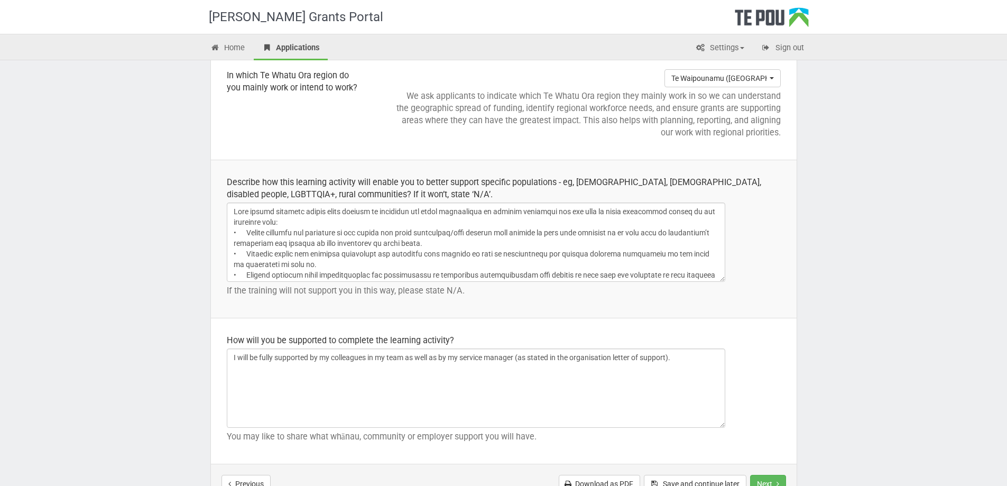
scroll to position [1481, 0]
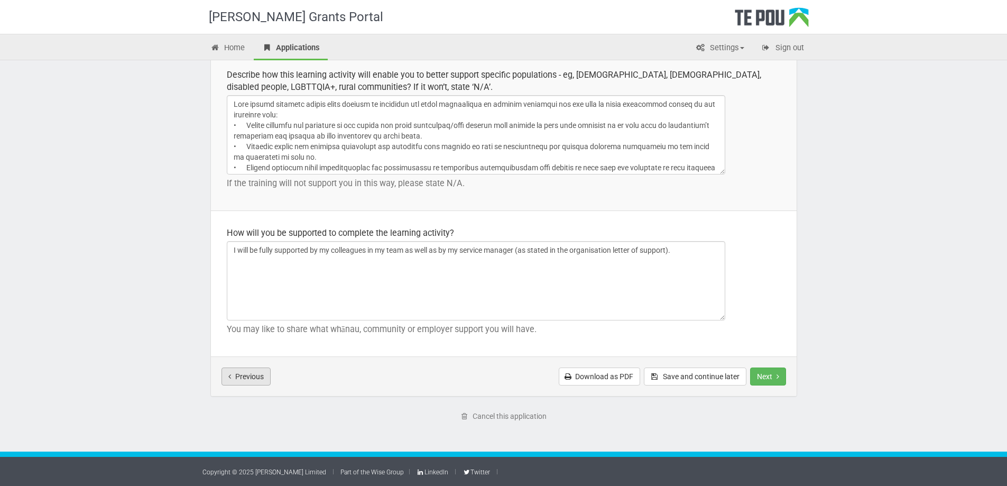
click at [247, 382] on button "Previous" at bounding box center [245, 376] width 49 height 18
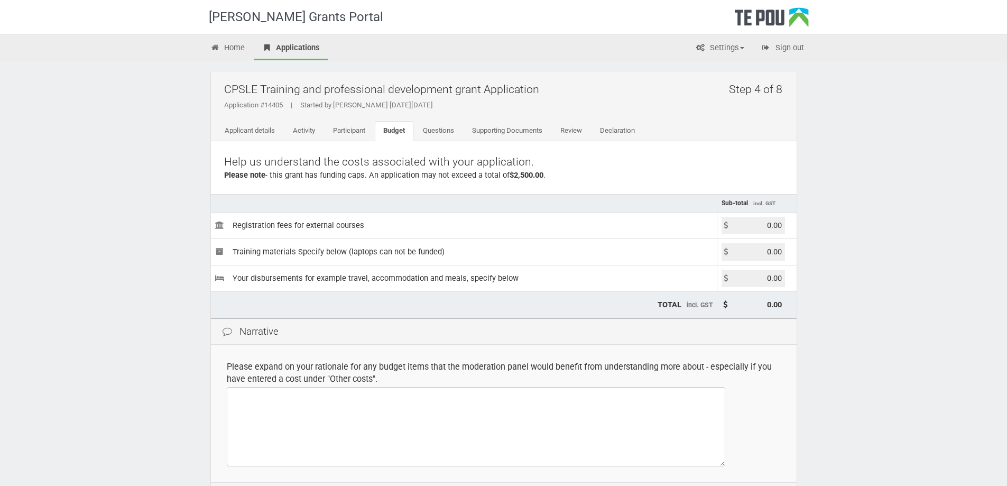
scroll to position [106, 0]
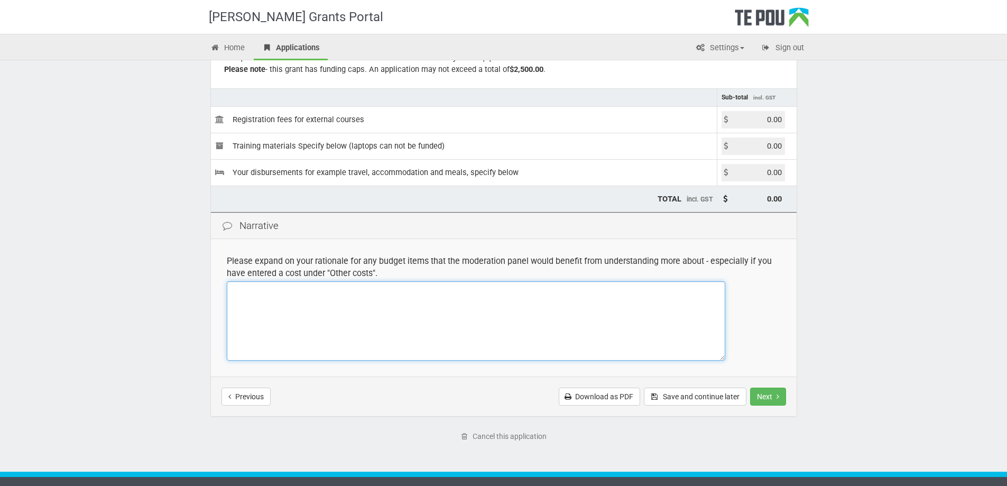
click at [391, 305] on textarea at bounding box center [476, 320] width 498 height 79
click at [305, 290] on textarea "Travel cost estimates based on flights as at 8/10/25" at bounding box center [476, 320] width 498 height 79
click at [271, 289] on textarea "Travel cost estimates based on flights as at 8/10/25" at bounding box center [476, 320] width 498 height 79
click at [460, 293] on textarea "Travel cost (estimates based on flights as at 8/10/25" at bounding box center [476, 320] width 498 height 79
drag, startPoint x: 291, startPoint y: 312, endPoint x: 234, endPoint y: 303, distance: 58.3
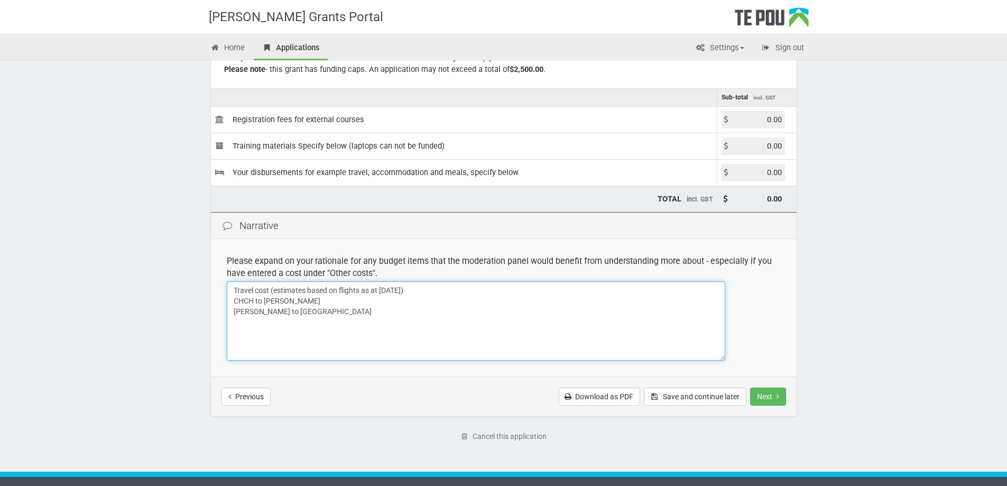
click at [234, 303] on textarea "Travel cost (estimates based on flights as at 8/10/25) CHCH to AUCK AUCK to CHCH" at bounding box center [476, 320] width 498 height 79
click at [239, 335] on textarea "Travel cost (estimates based on flights as at 8/10/25) CHCH to AUCK AUCK to CHCH" at bounding box center [476, 320] width 498 height 79
click at [278, 323] on textarea "Travel cost (estimates based on flights as at 8/10/25) CHCH to AUCK AUCK to CHCH" at bounding box center [476, 320] width 498 height 79
click at [291, 312] on textarea "Travel cost (estimates based on flights as at 8/10/25) CHCH to AUCK AUCK to CHCH" at bounding box center [476, 320] width 498 height 79
paste textarea "CHCH to AUCK AUCK to CHCH"
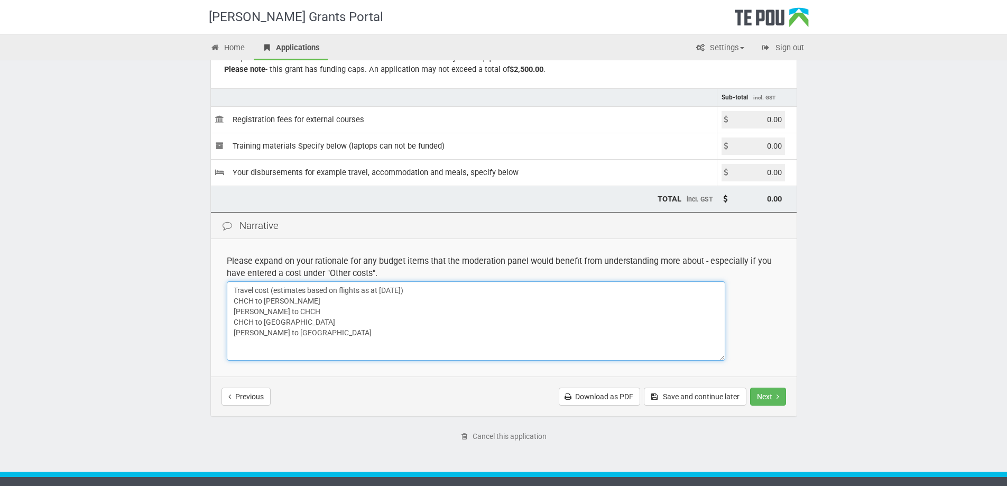
click at [229, 300] on textarea "Travel cost (estimates based on flights as at 8/10/25) CHCH to AUCK AUCK to CHC…" at bounding box center [476, 320] width 498 height 79
click at [232, 311] on textarea "Travel cost (estimates based on flights as at 8/10/25) Feb CHCH to AUCK AUCK to…" at bounding box center [476, 320] width 498 height 79
click at [235, 321] on textarea "Travel cost (estimates based on flights as at 8/10/25) Feb CHCH to AUCK Feb AUC…" at bounding box center [476, 320] width 498 height 79
click at [244, 345] on textarea "Travel cost (estimates based on flights as at 8/10/25) Feb CHCH to AUCK Feb AUC…" at bounding box center [476, 320] width 498 height 79
click at [301, 333] on textarea "Travel cost (estimates based on flights as at 8/10/25) Feb CHCH to AUCK Feb AUC…" at bounding box center [476, 320] width 498 height 79
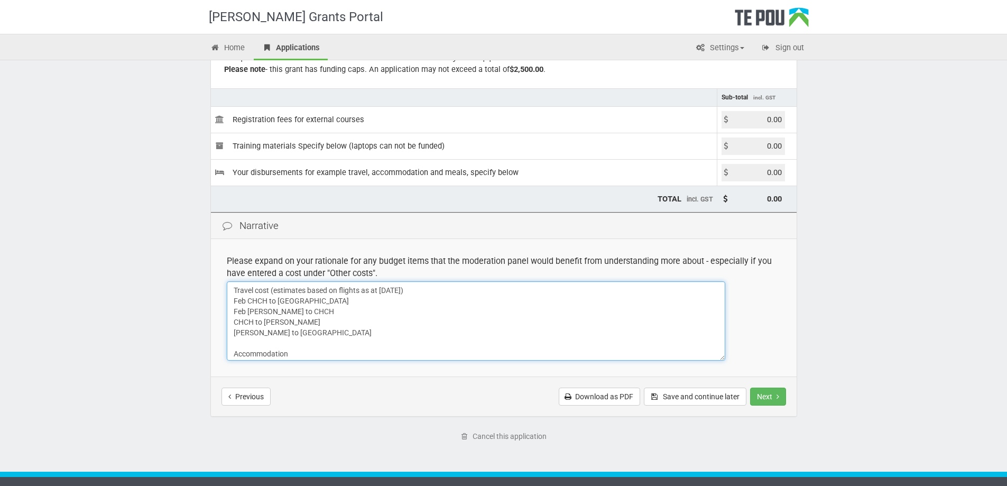
scroll to position [53, 0]
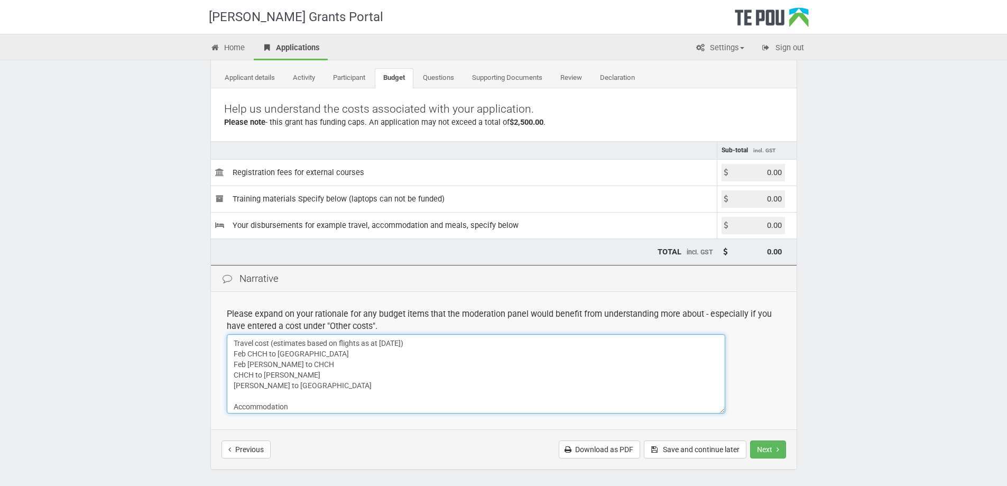
click at [233, 373] on textarea "Travel cost (estimates based on flights as at 8/10/25) Feb CHCH to AUCK Feb AUC…" at bounding box center [476, 373] width 498 height 79
drag, startPoint x: 246, startPoint y: 350, endPoint x: 234, endPoint y: 353, distance: 12.4
click at [234, 353] on textarea "Travel cost (estimates based on flights as at 8/10/25) Feb CHCH to AUCK Feb AUC…" at bounding box center [476, 373] width 498 height 79
drag, startPoint x: 247, startPoint y: 365, endPoint x: 234, endPoint y: 365, distance: 13.2
click at [233, 365] on textarea "Travel cost (estimates based on flights as at 8/10/25) CHCH to AUCK Feb AUCK to…" at bounding box center [476, 373] width 498 height 79
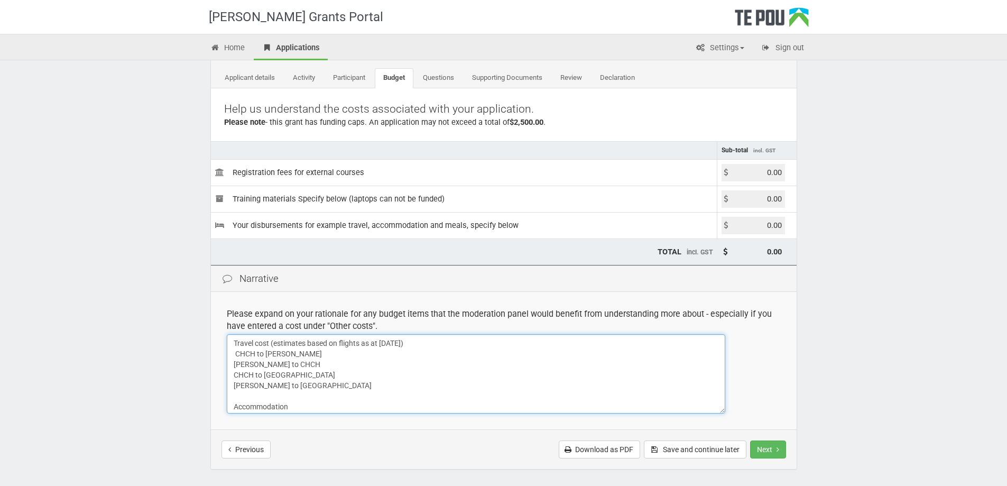
click at [235, 353] on textarea "Travel cost (estimates based on flights as at 8/10/25) CHCH to AUCK AUCK to CHC…" at bounding box center [476, 373] width 498 height 79
click at [319, 406] on textarea "Travel cost (estimates based on flights as at 8/10/25) CHCH to AUCK AUCK to CHC…" at bounding box center [476, 373] width 498 height 79
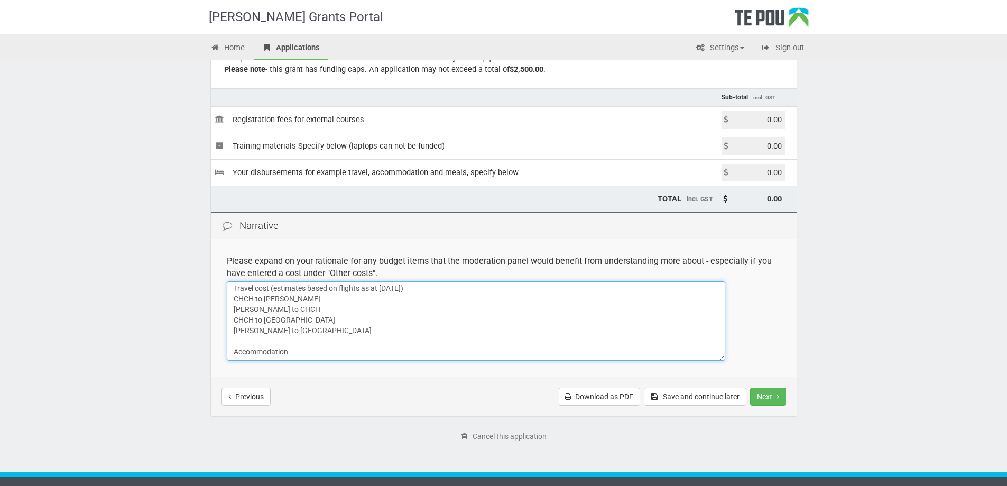
scroll to position [0, 0]
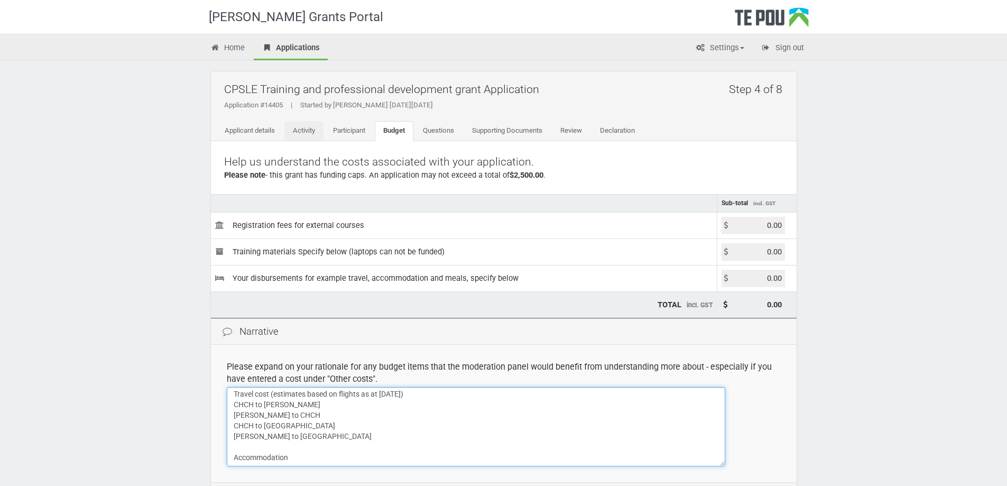
type textarea "Travel cost (estimates based on flights as at 8/10/25) CHCH to AUCK AUCK to CHC…"
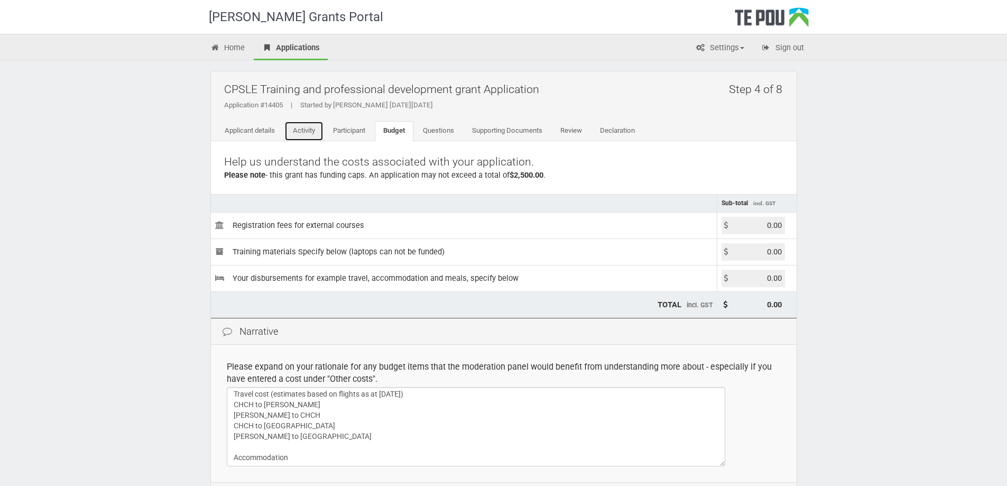
click at [306, 132] on link "Activity" at bounding box center [303, 131] width 39 height 20
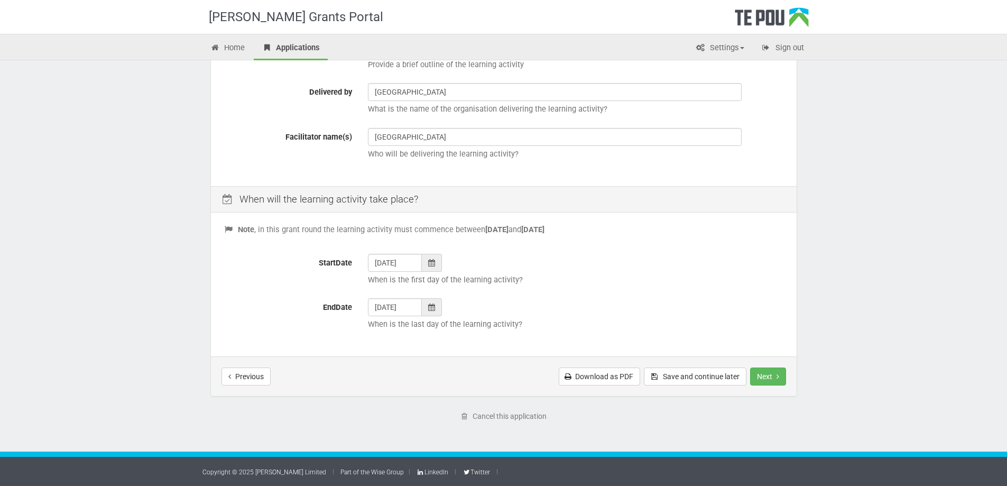
scroll to position [45, 0]
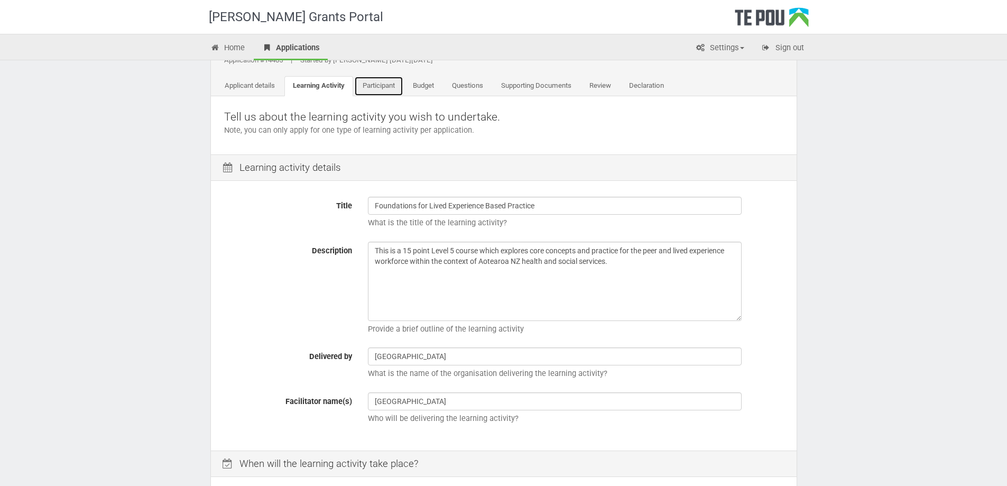
click at [377, 85] on link "Participant" at bounding box center [378, 86] width 49 height 20
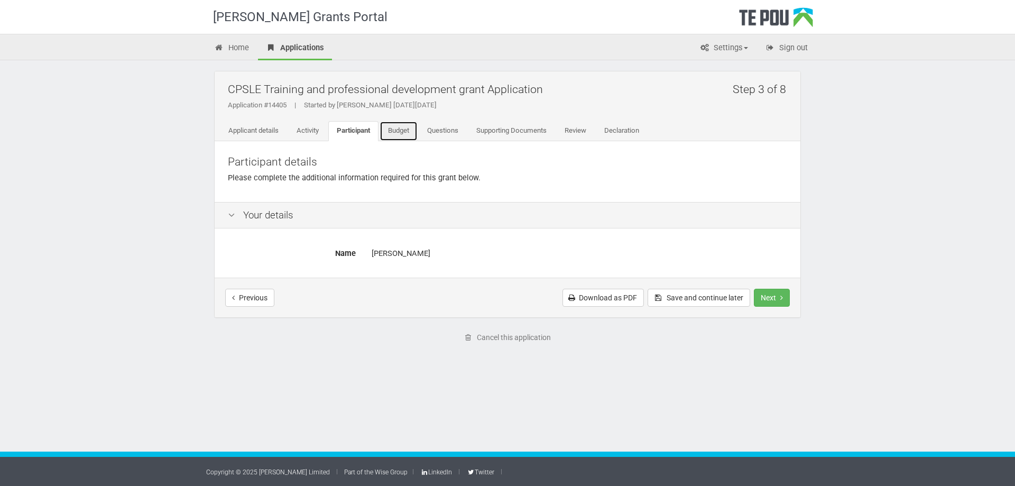
click at [406, 131] on link "Budget" at bounding box center [398, 131] width 38 height 20
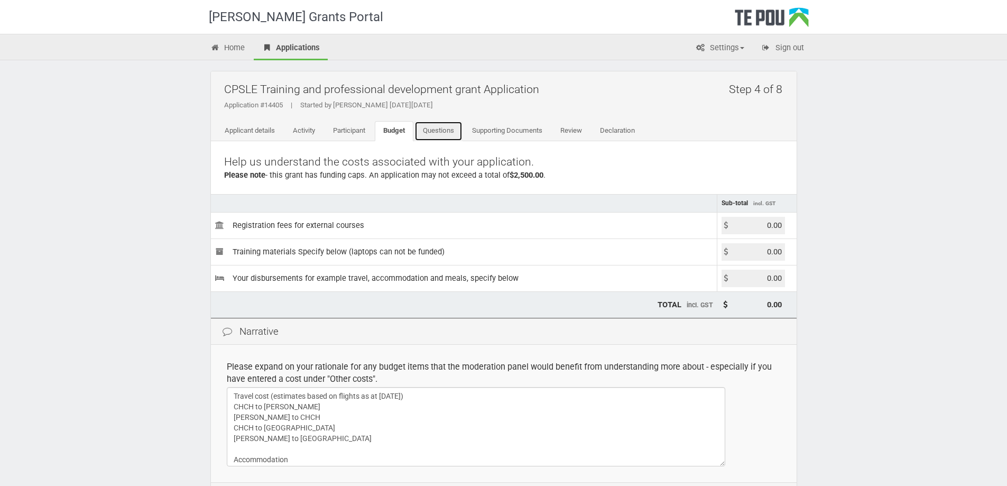
click at [448, 129] on link "Questions" at bounding box center [438, 131] width 48 height 20
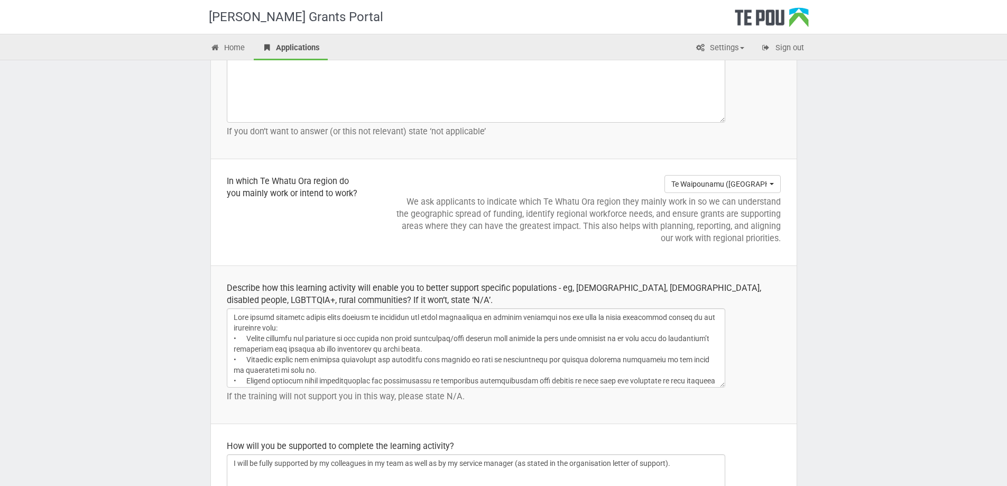
scroll to position [1480, 0]
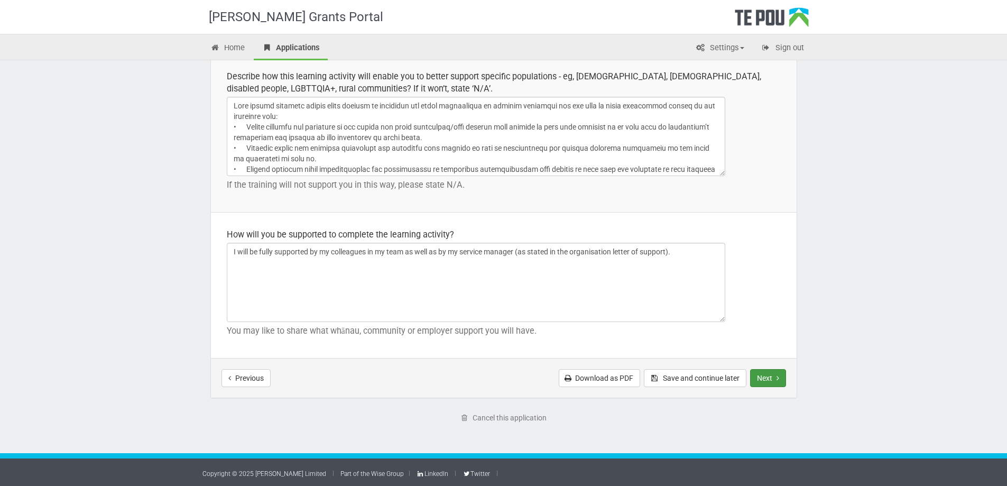
click at [763, 378] on button "Next" at bounding box center [768, 378] width 36 height 18
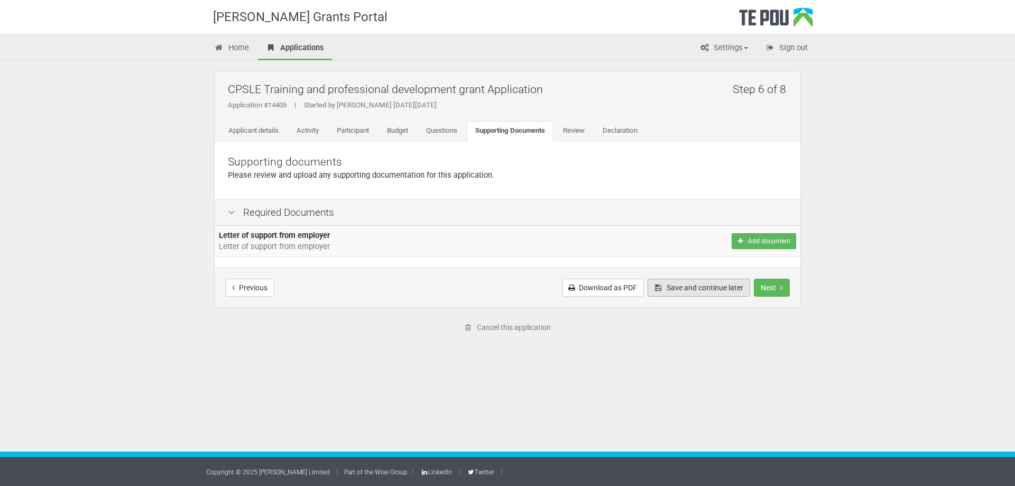
click at [704, 289] on button "Save and continue later" at bounding box center [698, 287] width 103 height 18
